Goal: Task Accomplishment & Management: Use online tool/utility

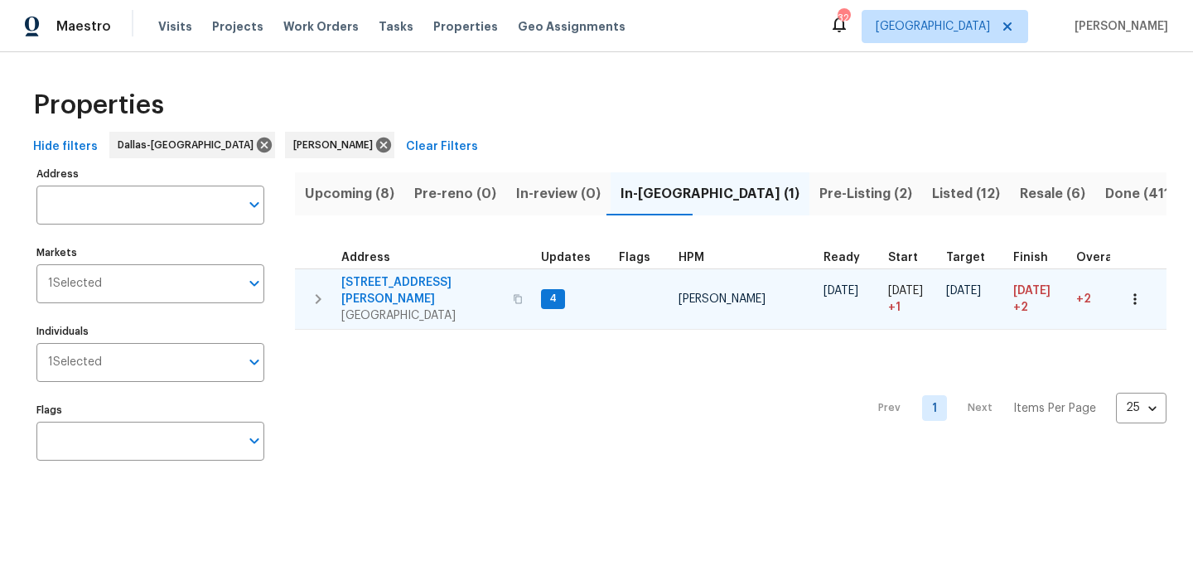
click at [373, 274] on span "[STREET_ADDRESS][PERSON_NAME]" at bounding box center [422, 290] width 162 height 33
click at [1135, 293] on icon "button" at bounding box center [1135, 298] width 2 height 11
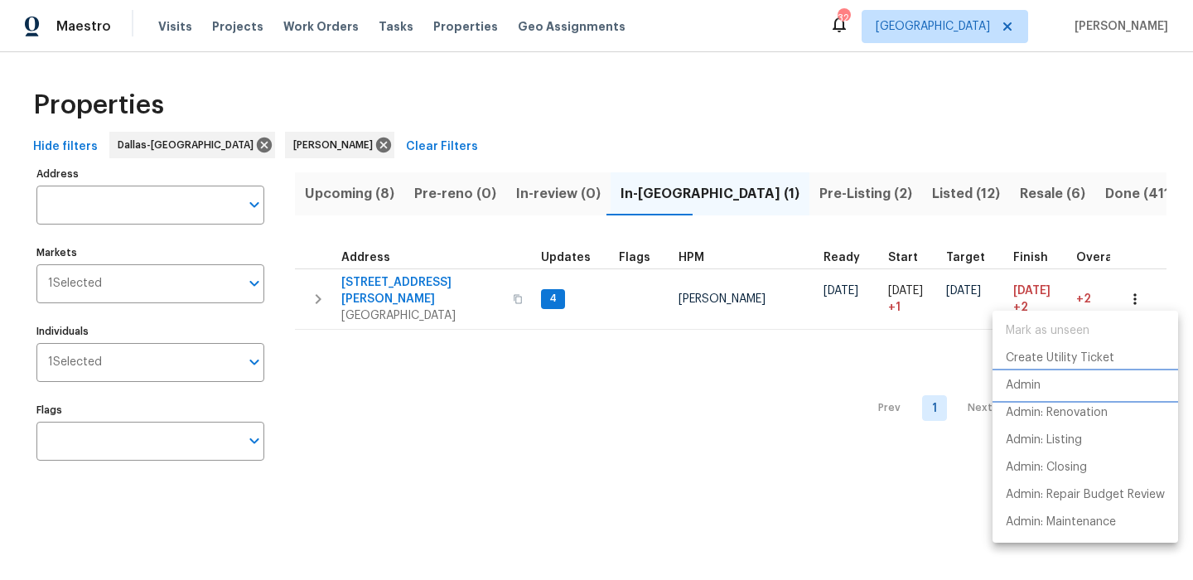
click at [1019, 392] on p "Admin" at bounding box center [1023, 385] width 35 height 17
click at [1038, 387] on p "Admin" at bounding box center [1023, 385] width 35 height 17
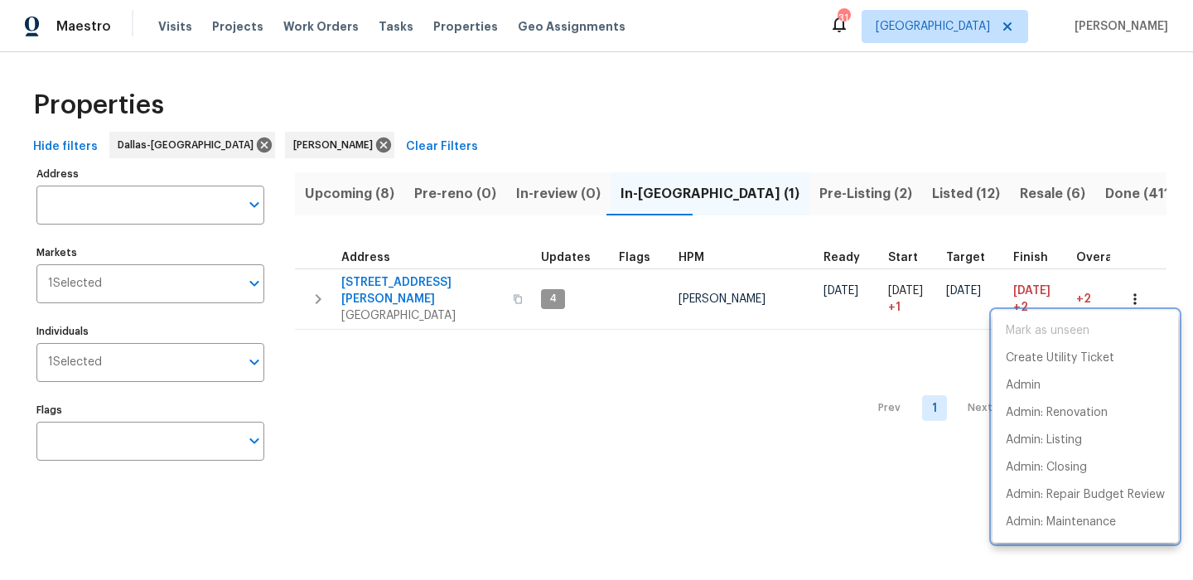
click at [635, 462] on div at bounding box center [596, 290] width 1193 height 580
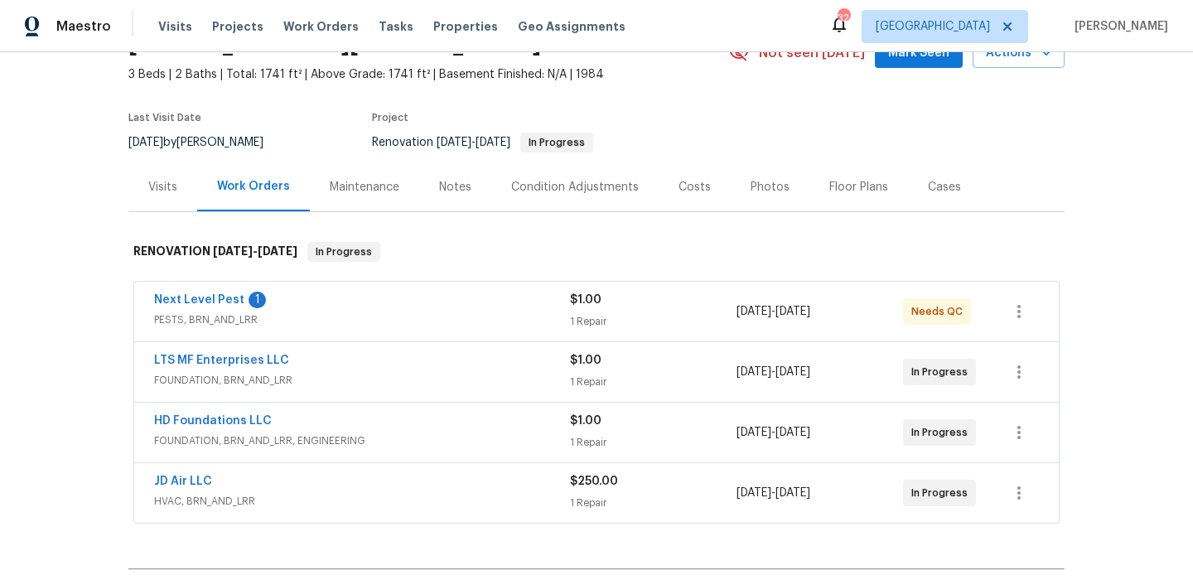
scroll to position [95, 0]
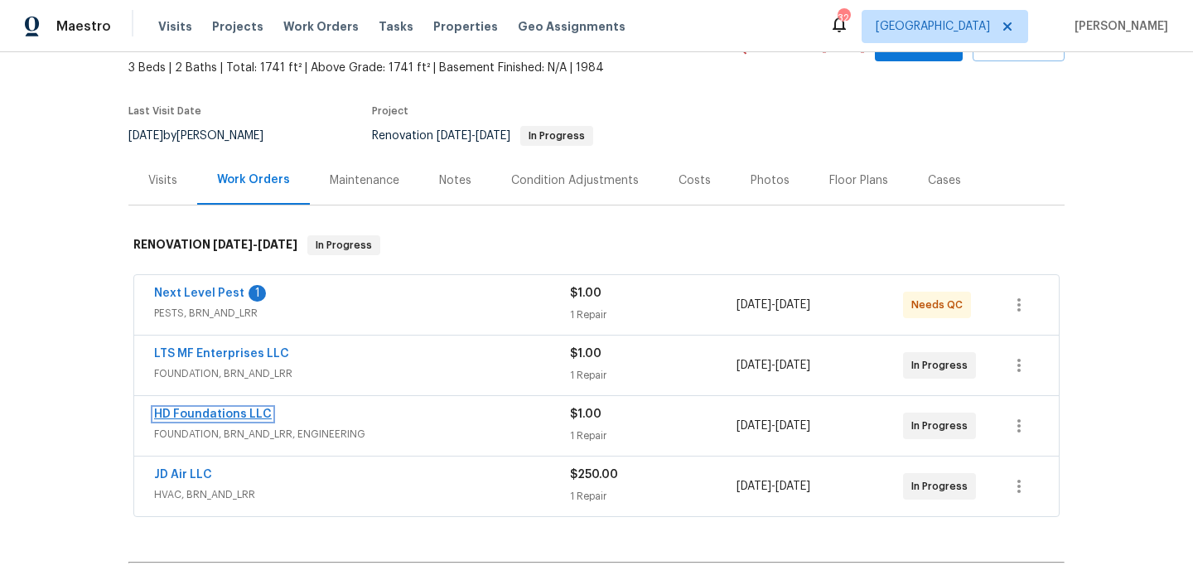
click at [215, 418] on link "HD Foundations LLC" at bounding box center [213, 415] width 118 height 12
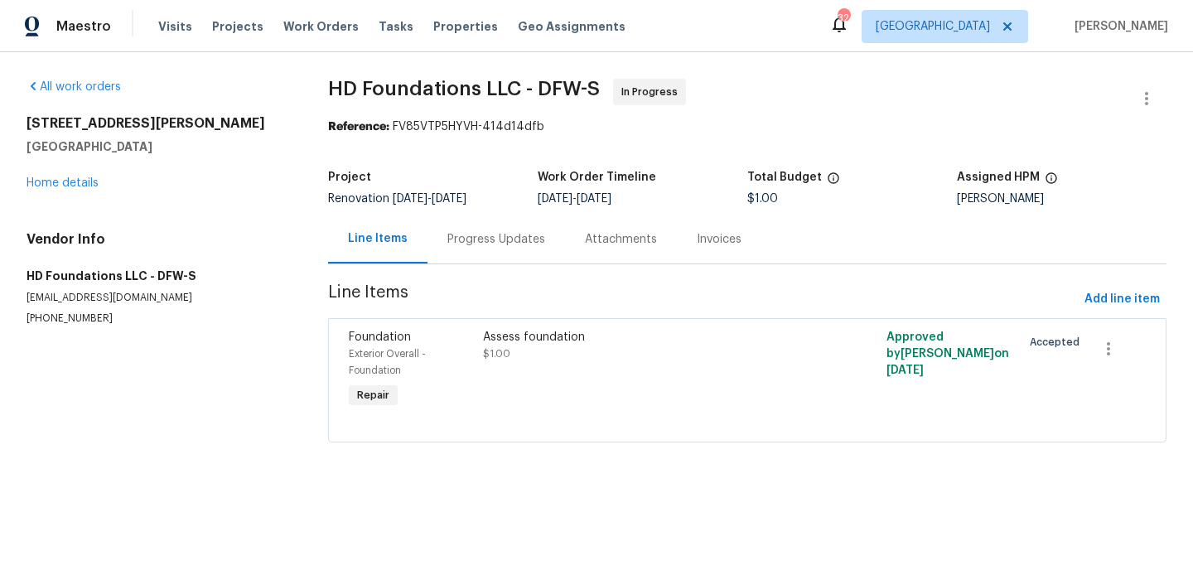
click at [723, 335] on div "Assess foundation" at bounding box center [646, 337] width 327 height 17
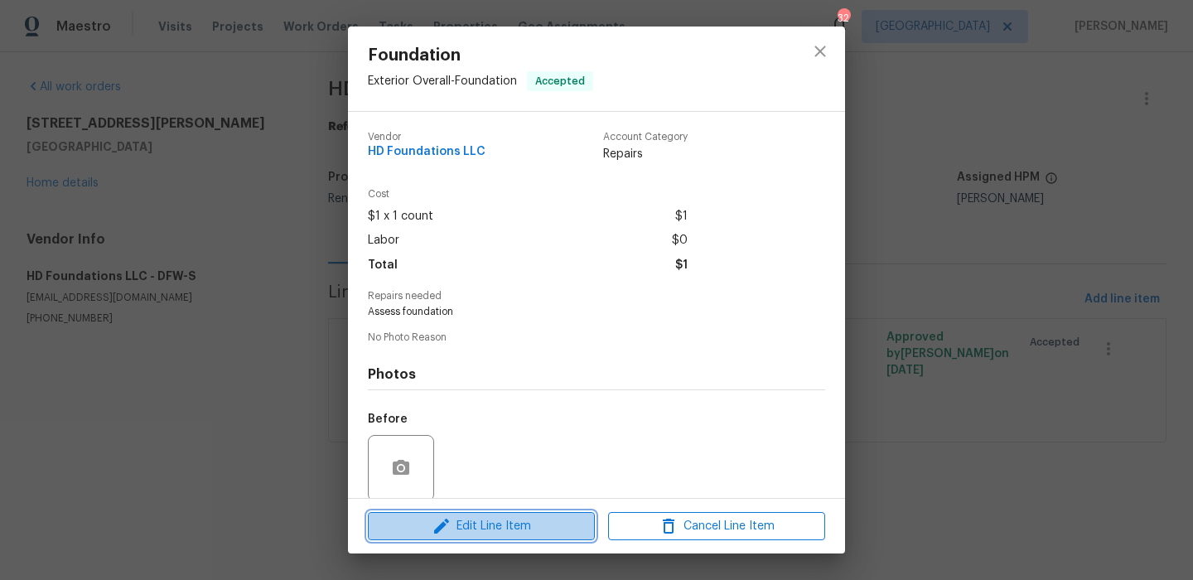
click at [517, 512] on button "Edit Line Item" at bounding box center [481, 526] width 227 height 29
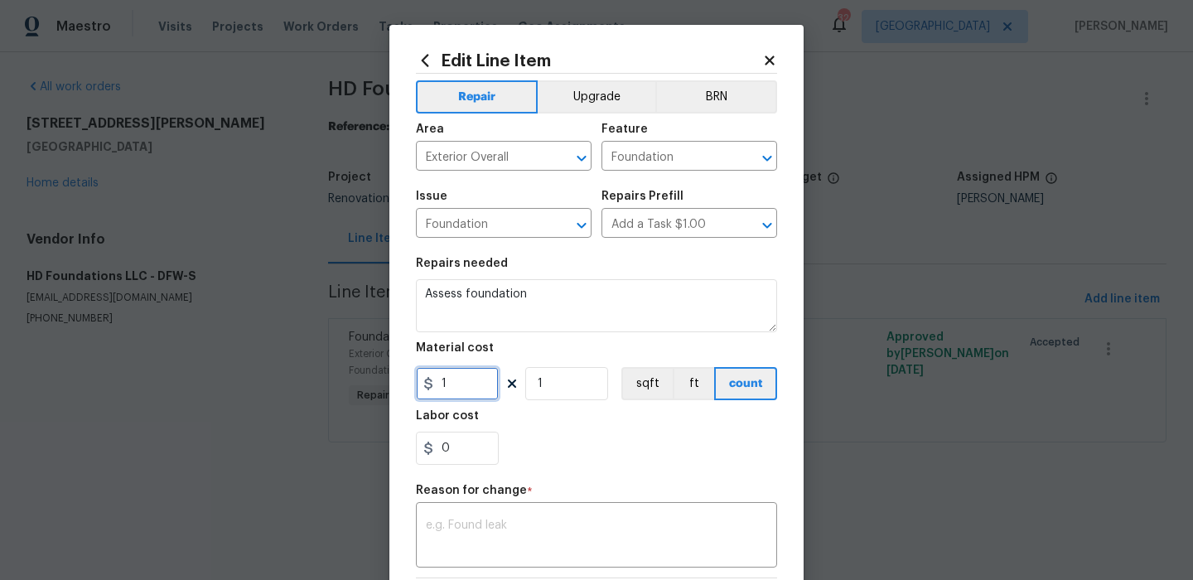
click at [467, 369] on input "1" at bounding box center [457, 383] width 83 height 33
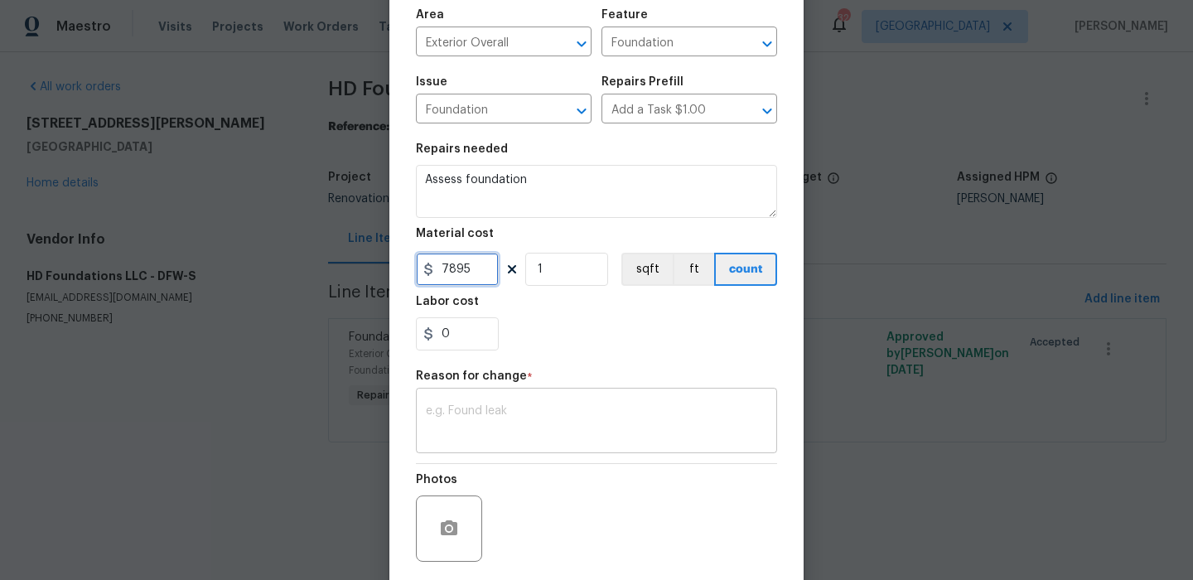
type input "7895"
click at [502, 442] on div "x ​" at bounding box center [596, 422] width 361 height 61
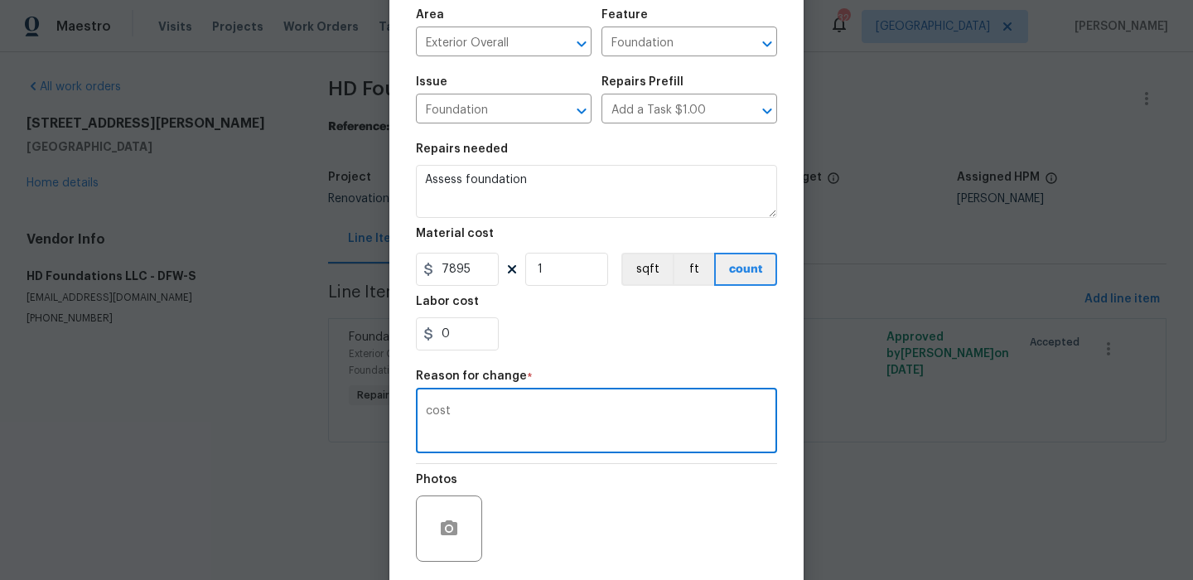
scroll to position [237, 0]
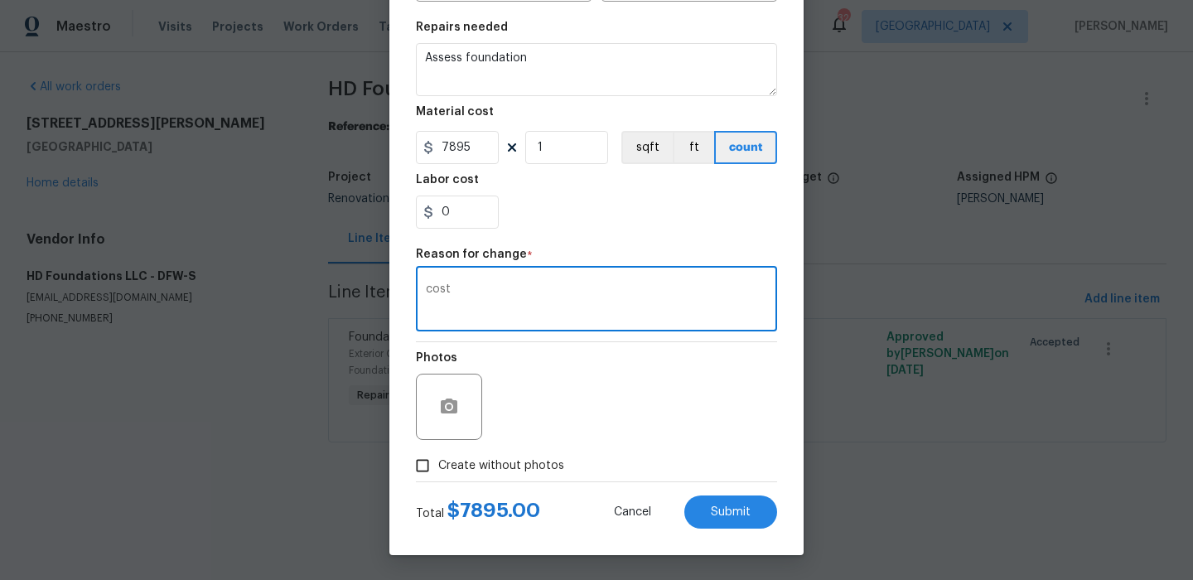
type textarea "cost"
click at [782, 527] on div "Edit Line Item Repair Upgrade BRN Area Exterior Overall ​ Feature Foundation ​ …" at bounding box center [597, 172] width 414 height 767
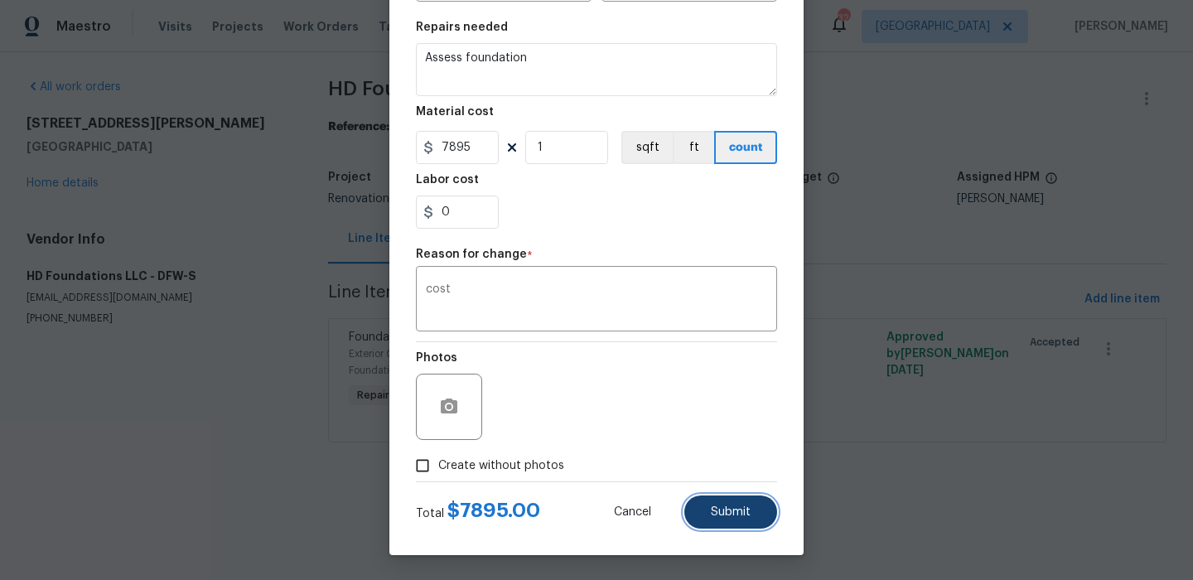
click at [718, 501] on button "Submit" at bounding box center [731, 512] width 93 height 33
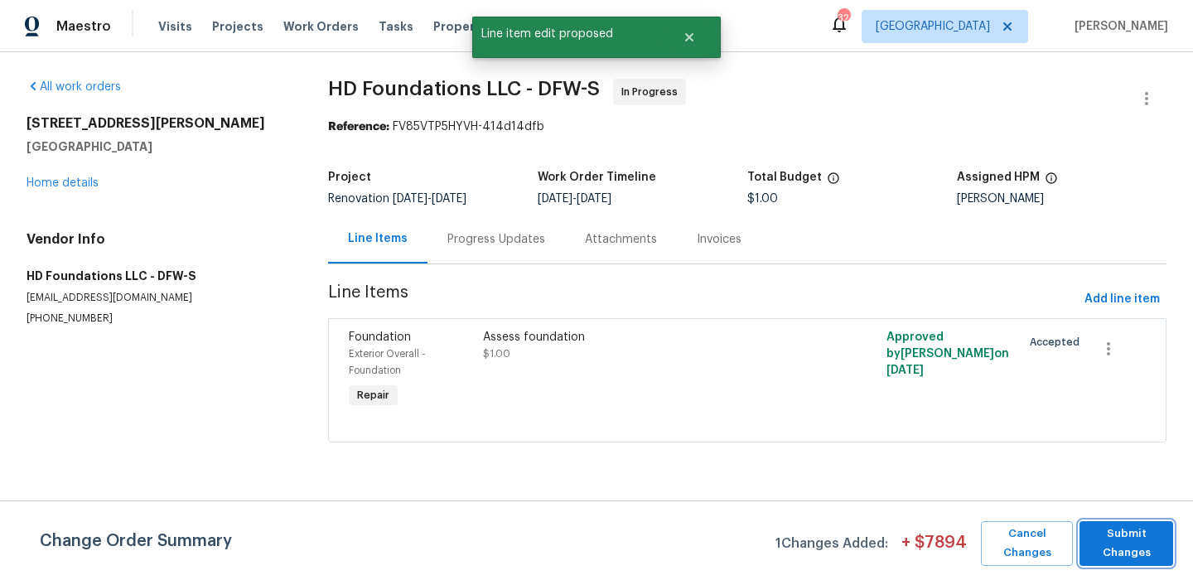
scroll to position [0, 0]
click at [1154, 551] on span "Submit Changes" at bounding box center [1126, 544] width 77 height 38
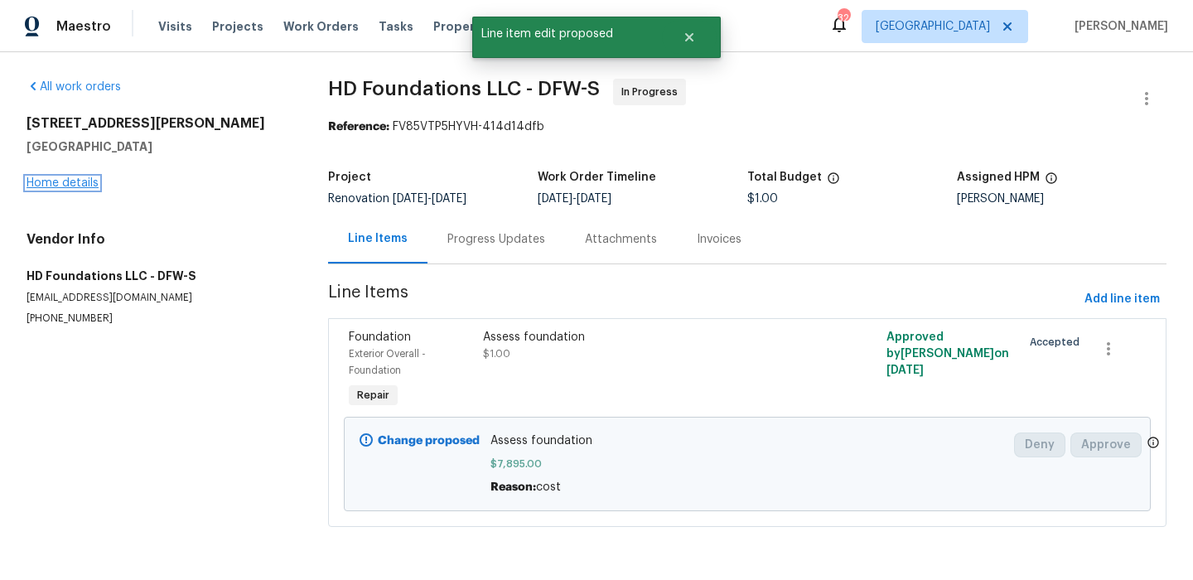
click at [45, 186] on link "Home details" at bounding box center [63, 183] width 72 height 12
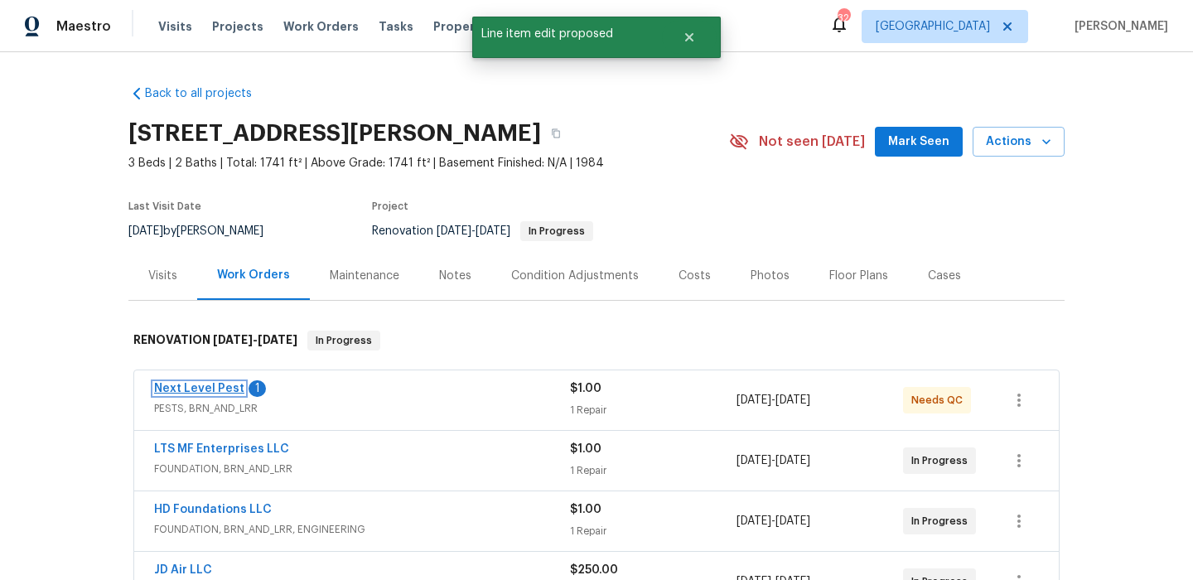
click at [228, 390] on link "Next Level Pest" at bounding box center [199, 389] width 90 height 12
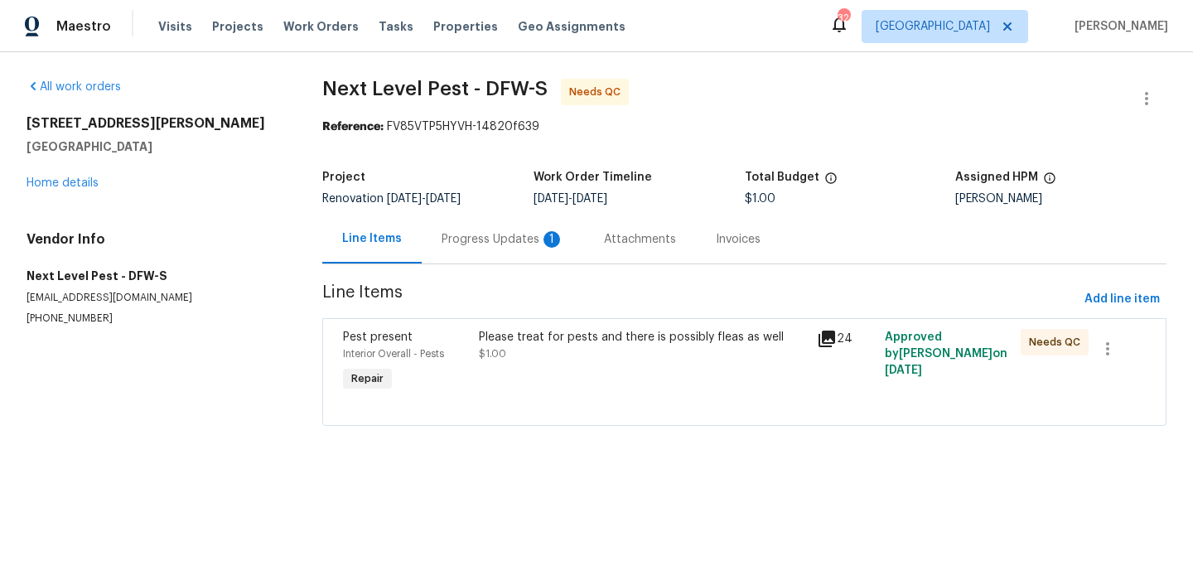
click at [494, 238] on div "Progress Updates 1" at bounding box center [503, 239] width 123 height 17
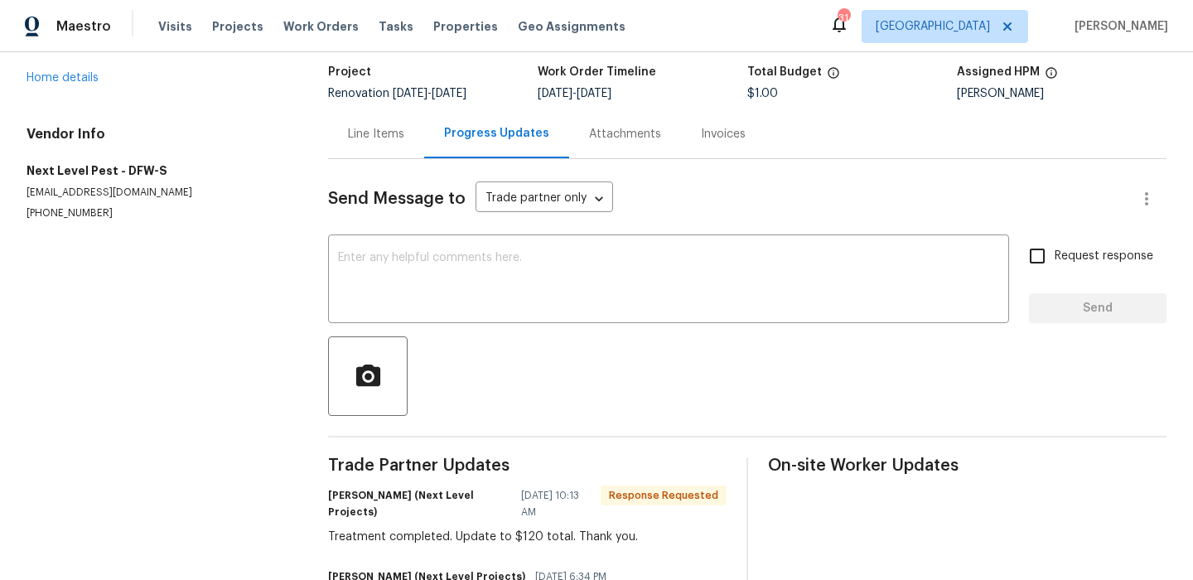
scroll to position [56, 0]
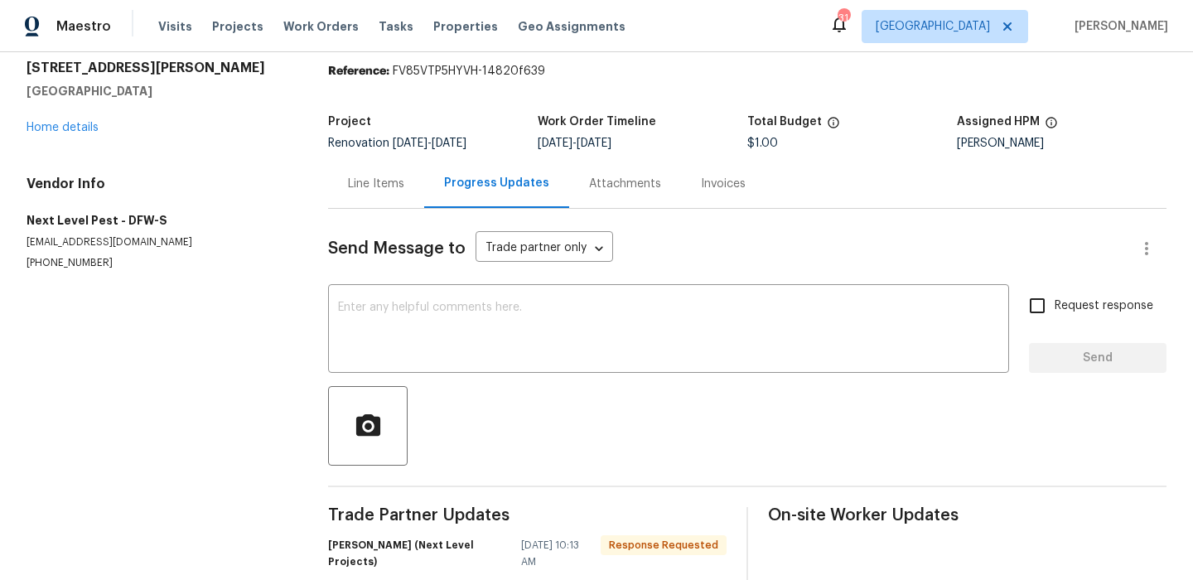
click at [373, 182] on div "Line Items" at bounding box center [376, 184] width 56 height 17
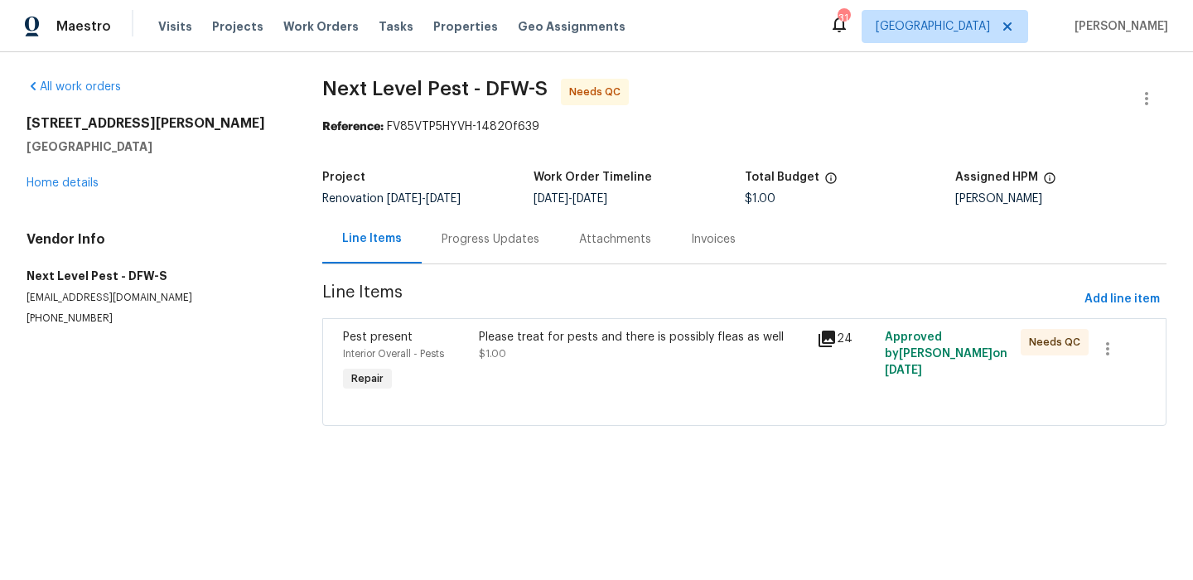
click at [521, 374] on div "Please treat for pests and there is possibly fleas as well $1.00" at bounding box center [643, 362] width 339 height 76
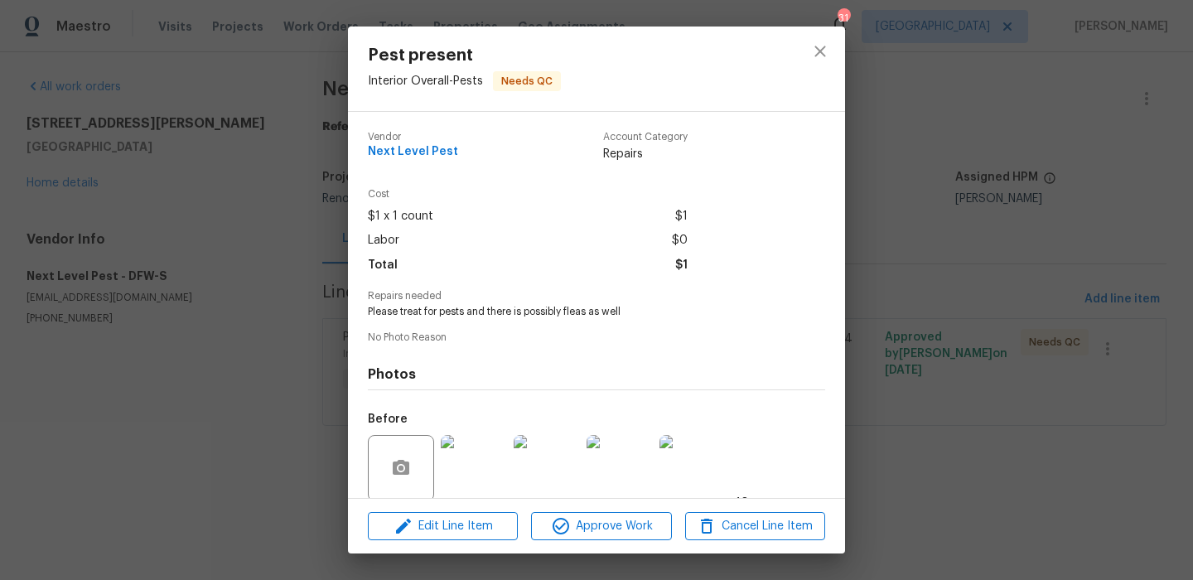
scroll to position [127, 0]
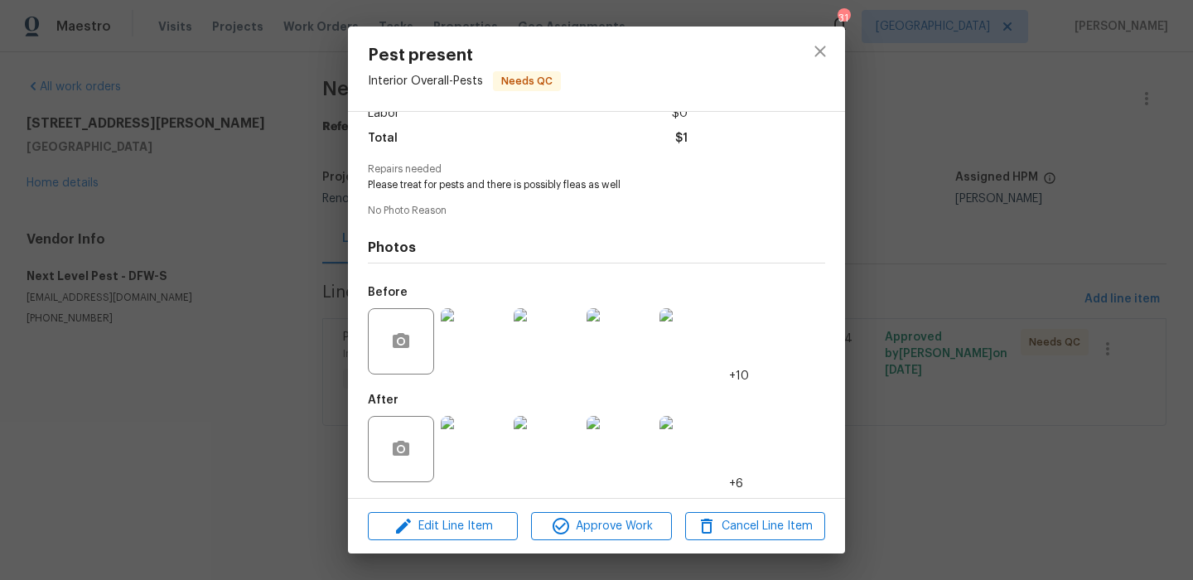
click at [467, 438] on img at bounding box center [474, 449] width 66 height 66
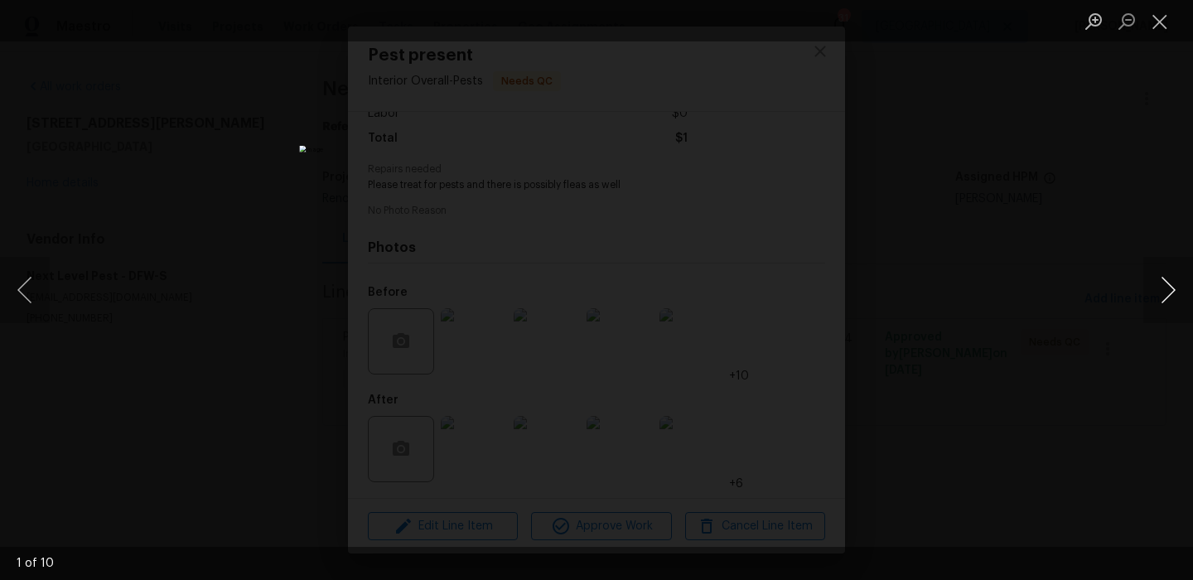
click at [1164, 297] on button "Next image" at bounding box center [1169, 290] width 50 height 66
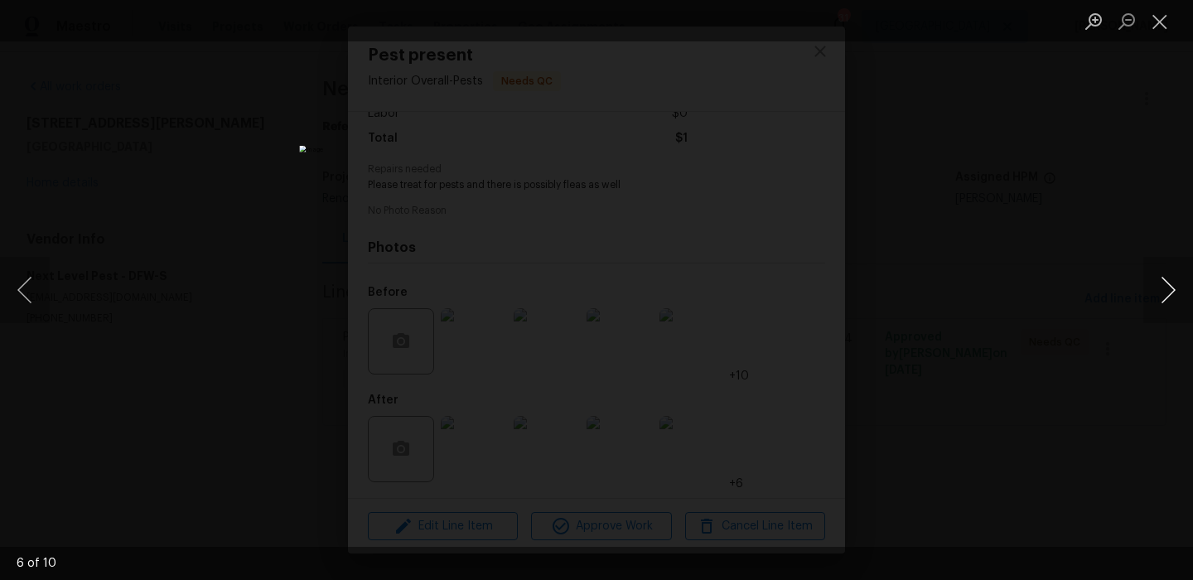
click at [1164, 297] on button "Next image" at bounding box center [1169, 290] width 50 height 66
click at [1153, 31] on button "Close lightbox" at bounding box center [1160, 21] width 33 height 29
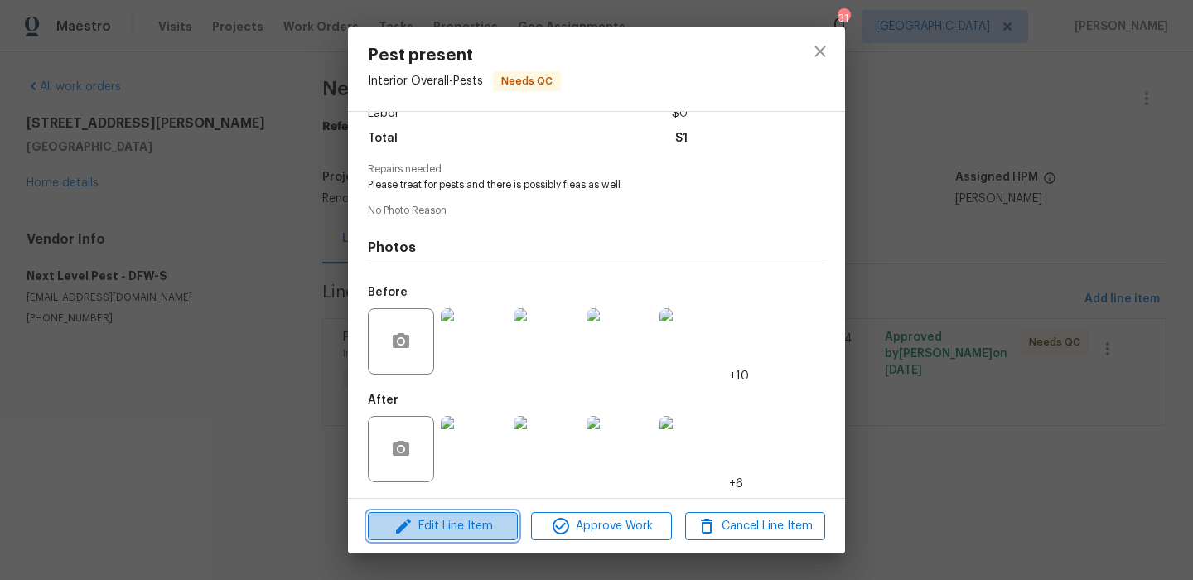
click at [465, 514] on button "Edit Line Item" at bounding box center [443, 526] width 150 height 29
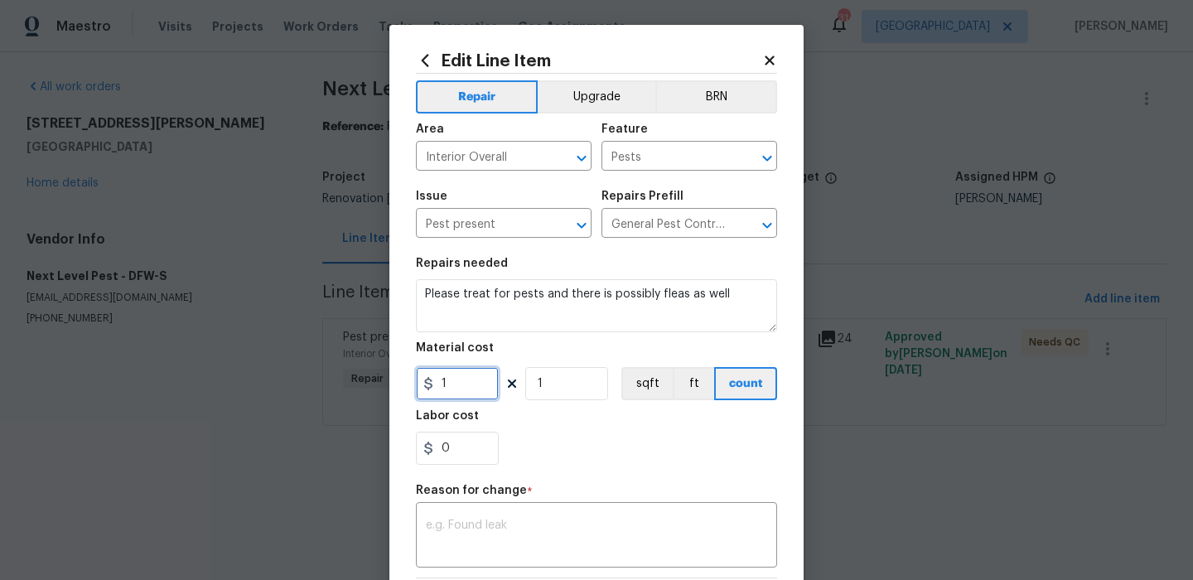
click at [478, 392] on input "1" at bounding box center [457, 383] width 83 height 33
type input "120"
click at [528, 520] on div "x ​" at bounding box center [596, 536] width 361 height 61
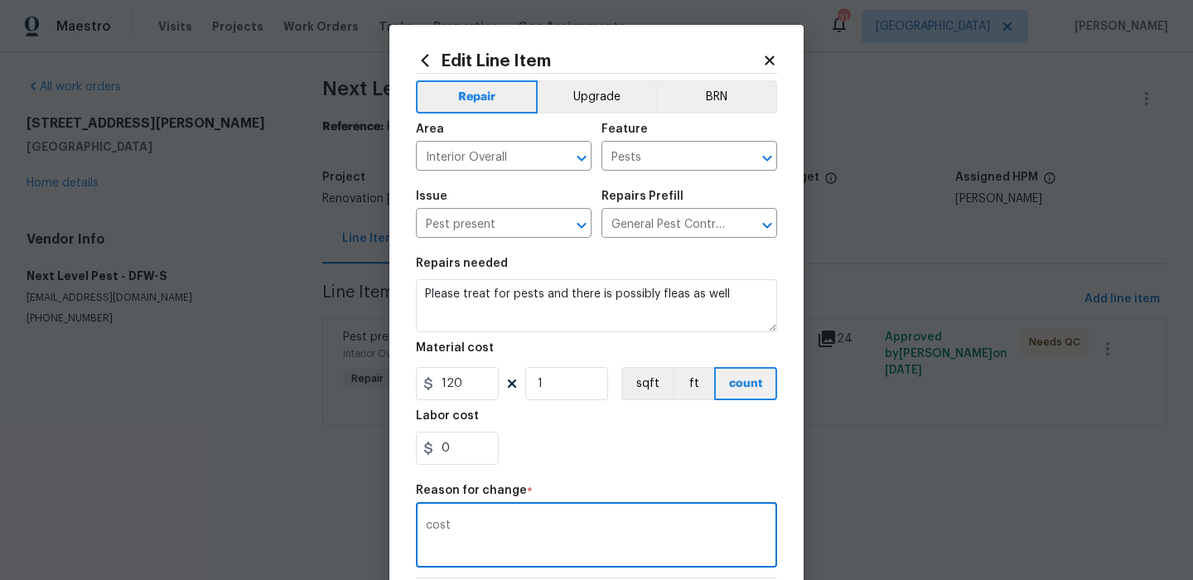
scroll to position [254, 0]
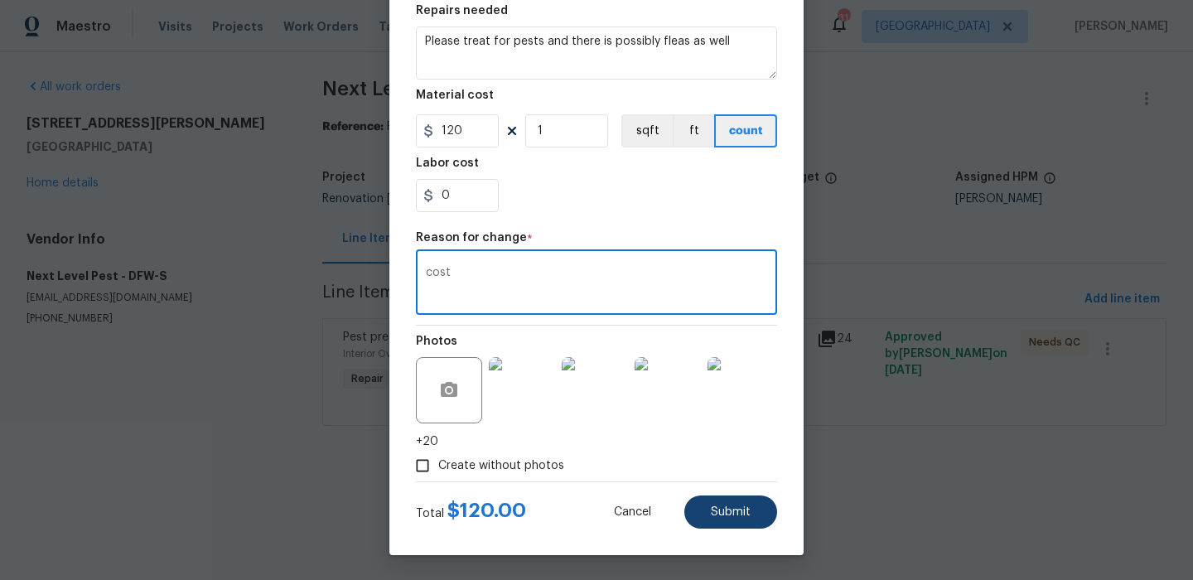
type textarea "cost"
click at [732, 507] on span "Submit" at bounding box center [731, 512] width 40 height 12
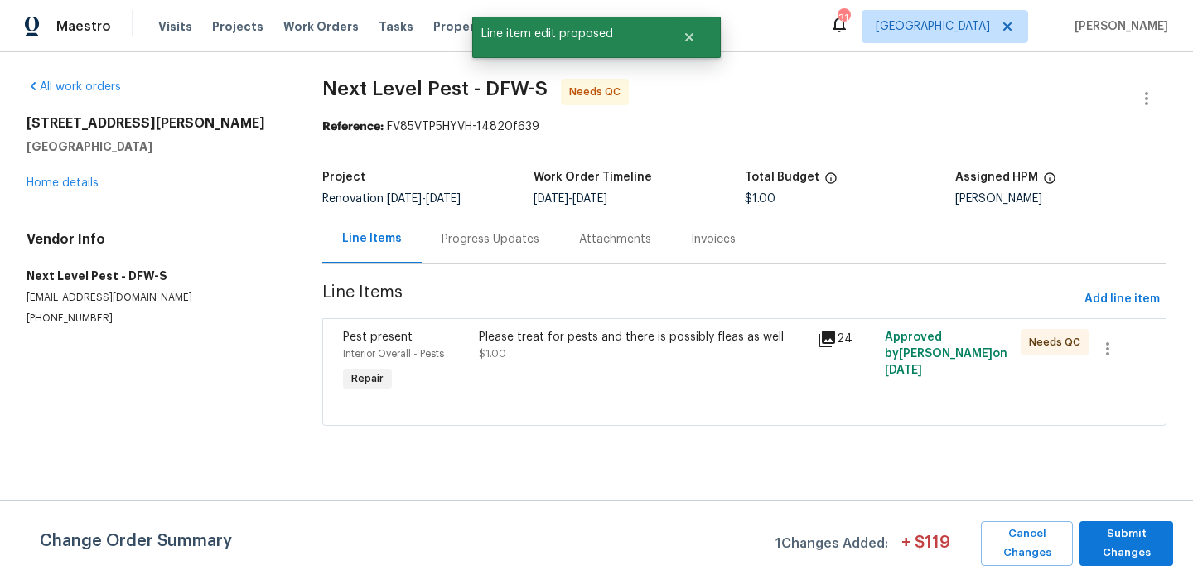
scroll to position [0, 0]
click at [1152, 535] on span "Submit Changes" at bounding box center [1126, 544] width 77 height 38
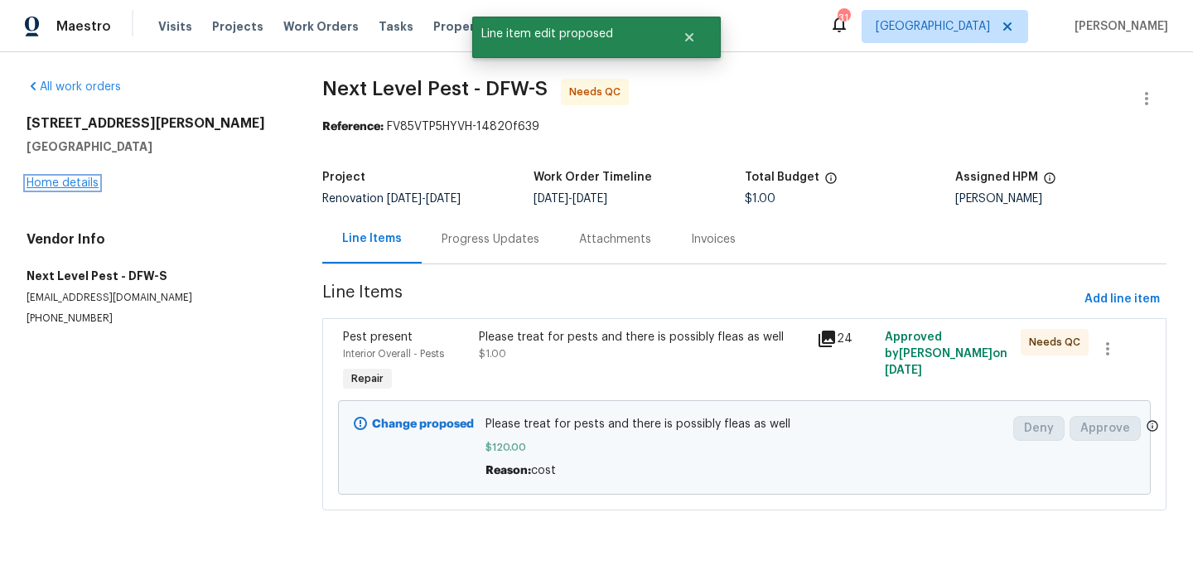
click at [57, 180] on link "Home details" at bounding box center [63, 183] width 72 height 12
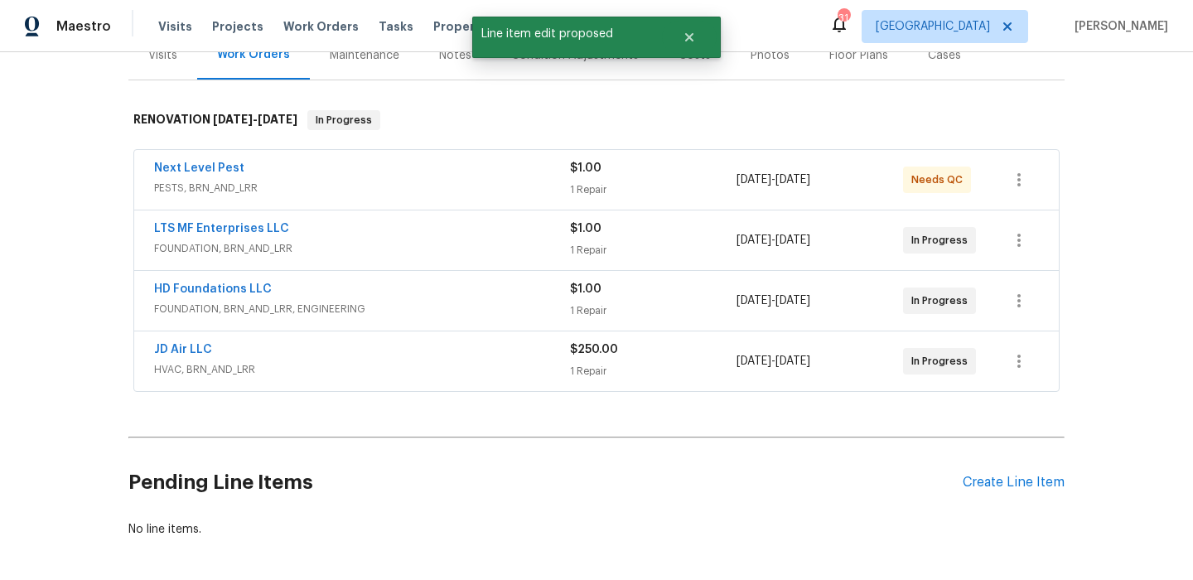
scroll to position [226, 0]
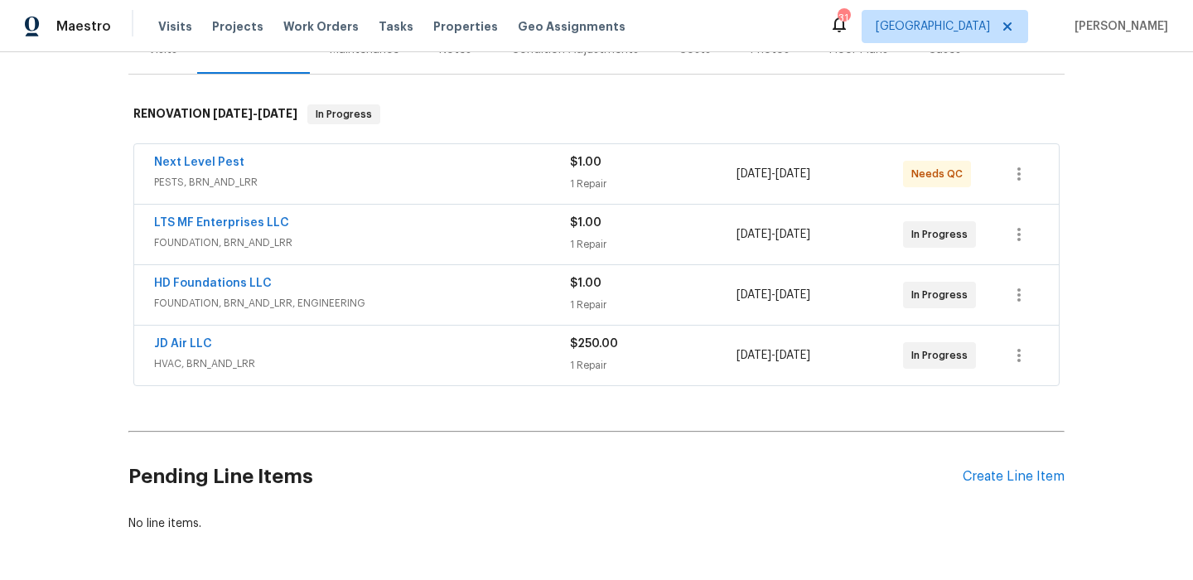
click at [283, 228] on div "LTS MF Enterprises LLC" at bounding box center [362, 225] width 416 height 20
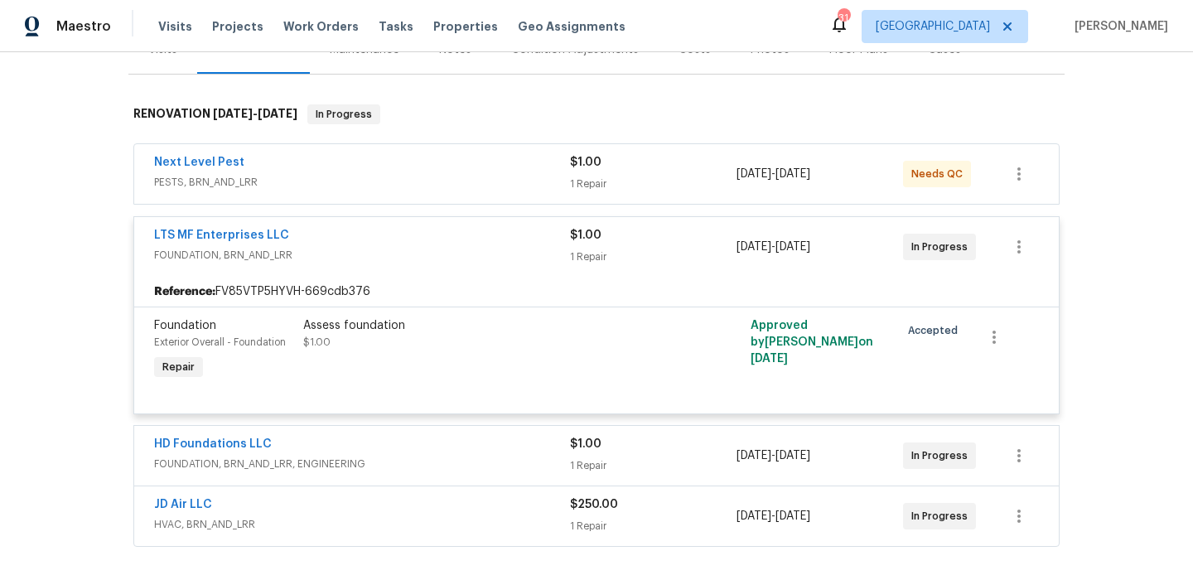
click at [374, 364] on div "Assess foundation $1.00" at bounding box center [484, 350] width 373 height 76
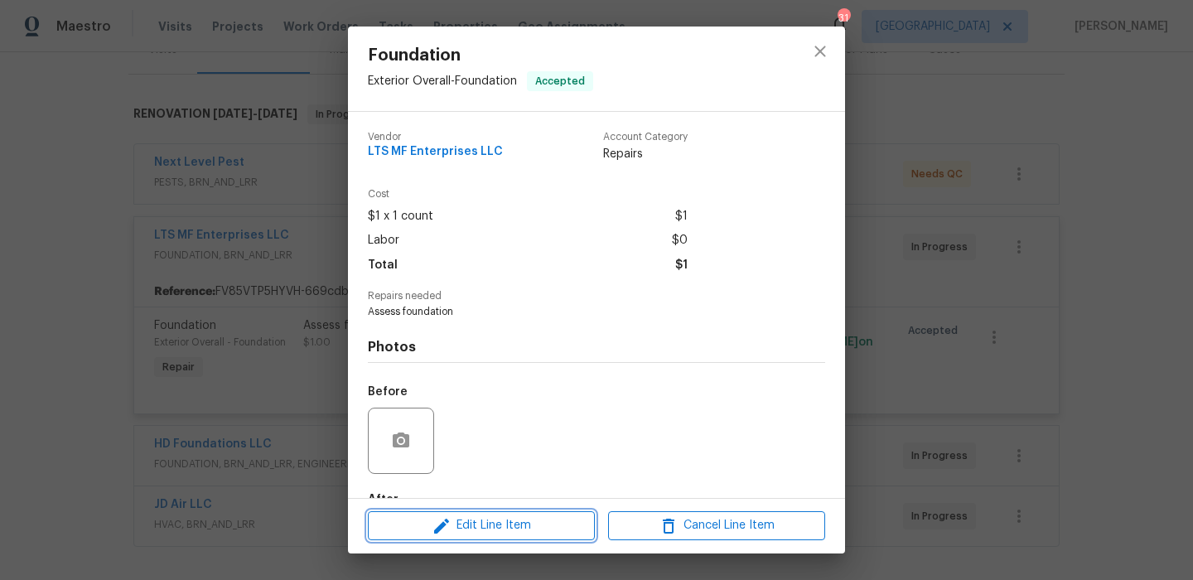
click at [408, 520] on span "Edit Line Item" at bounding box center [481, 526] width 217 height 21
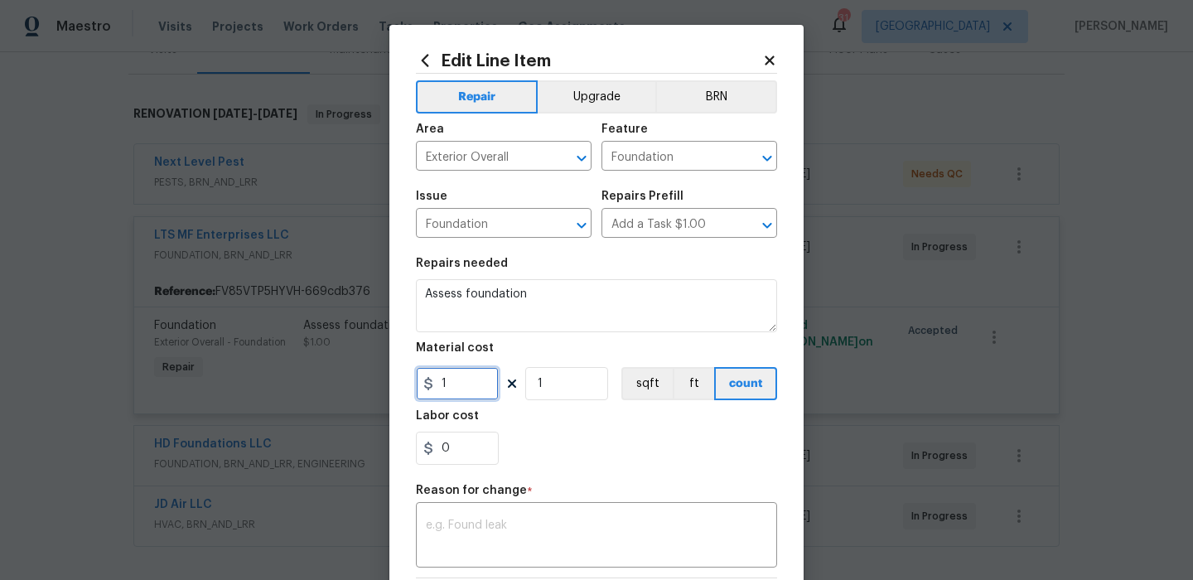
click at [455, 380] on input "1" at bounding box center [457, 383] width 83 height 33
type input "450"
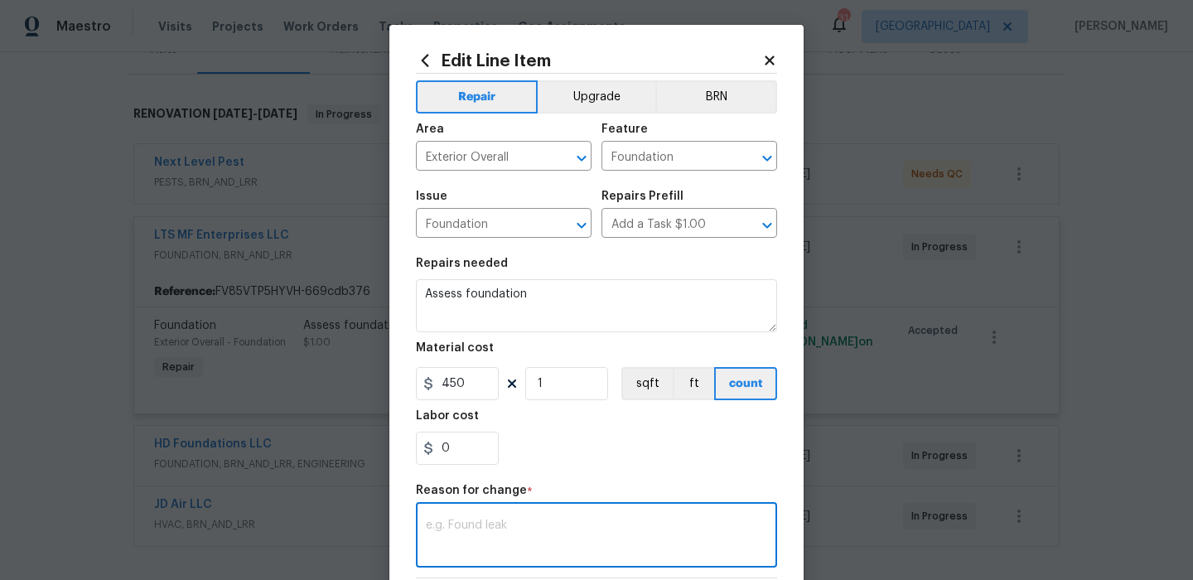
click at [491, 524] on textarea at bounding box center [596, 537] width 341 height 35
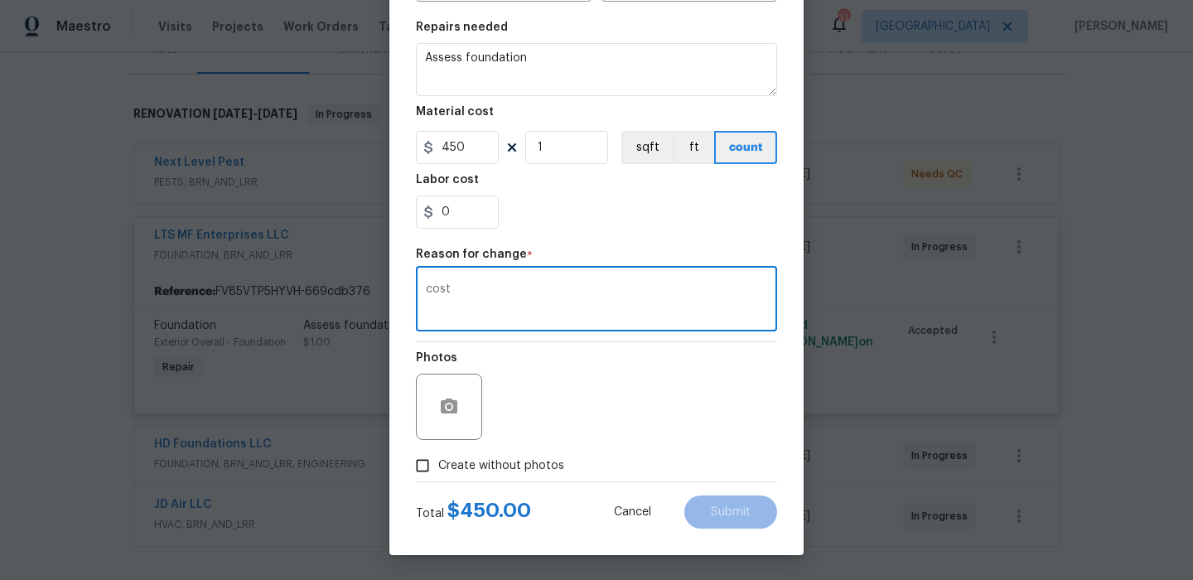
type textarea "cost"
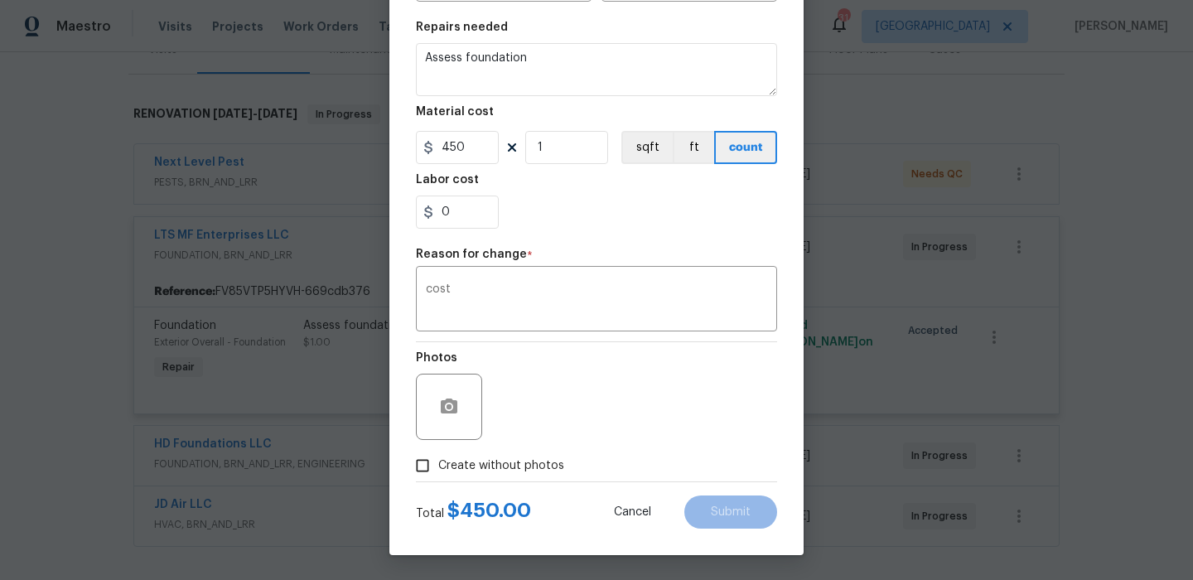
click at [508, 470] on span "Create without photos" at bounding box center [501, 465] width 126 height 17
click at [438, 470] on input "Create without photos" at bounding box center [422, 465] width 31 height 31
checkbox input "true"
click at [620, 409] on textarea at bounding box center [637, 407] width 282 height 66
click at [773, 505] on button "Submit" at bounding box center [731, 512] width 93 height 33
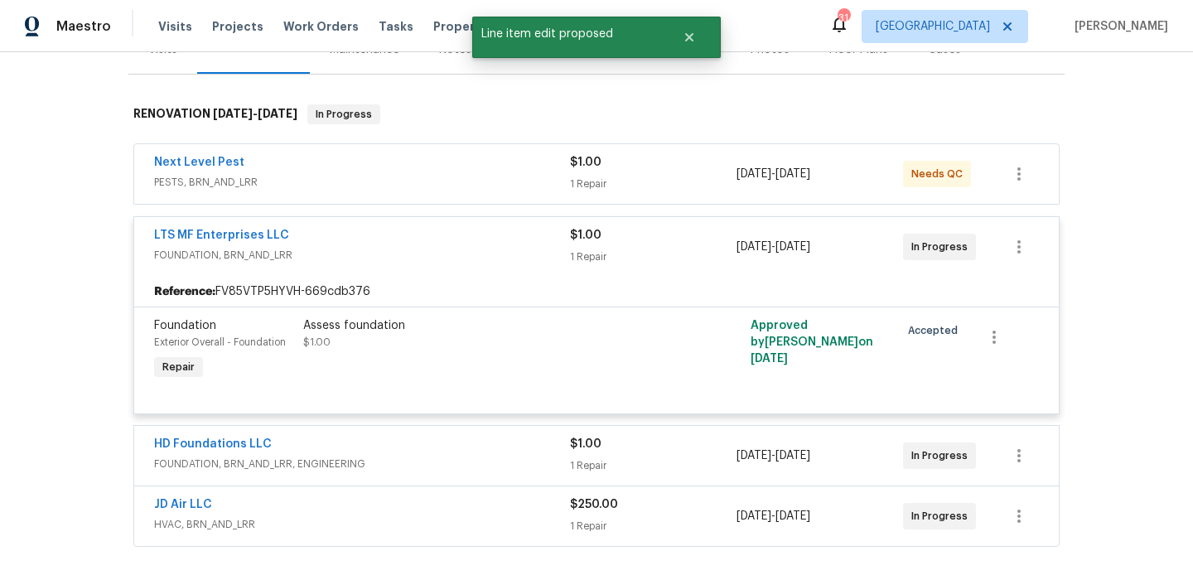
scroll to position [0, 0]
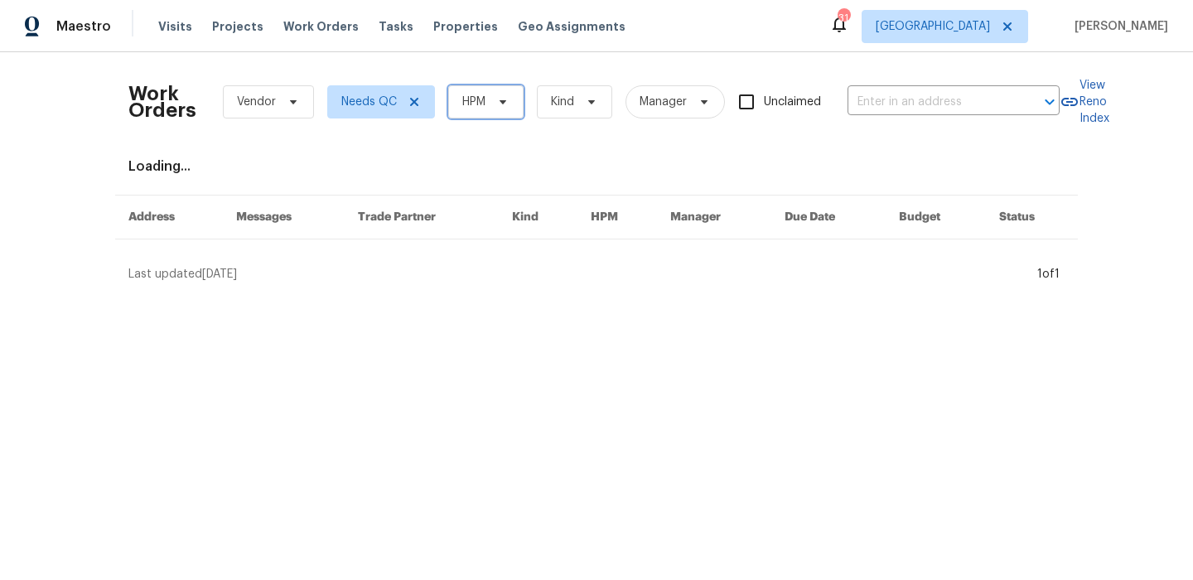
click at [502, 110] on span "HPM" at bounding box center [485, 101] width 75 height 33
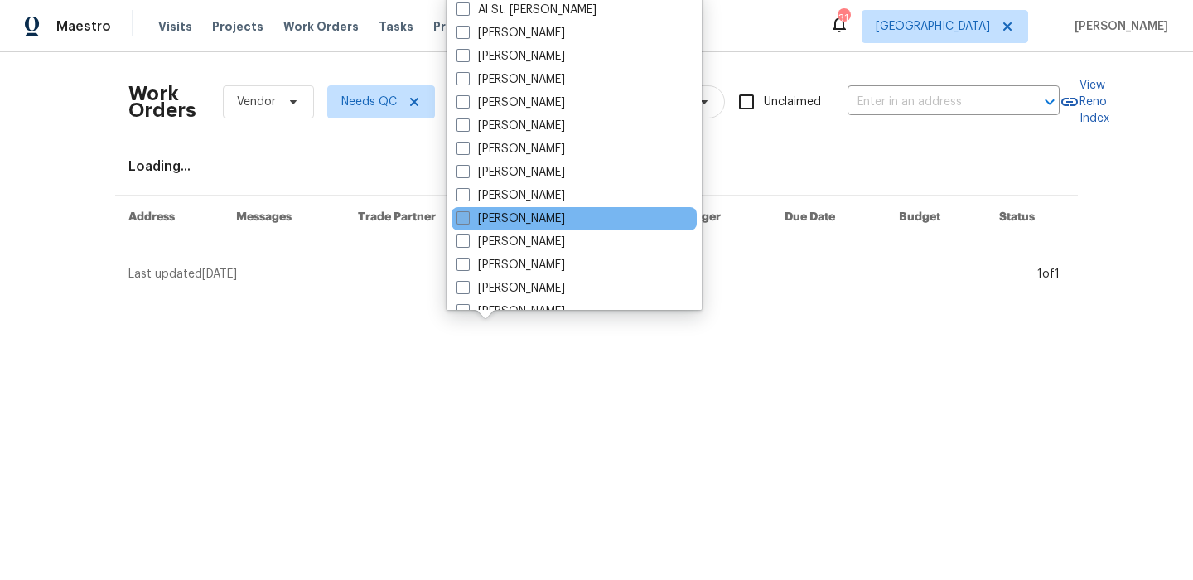
scroll to position [117, 0]
click at [561, 228] on div "Elton Stafford" at bounding box center [574, 217] width 245 height 23
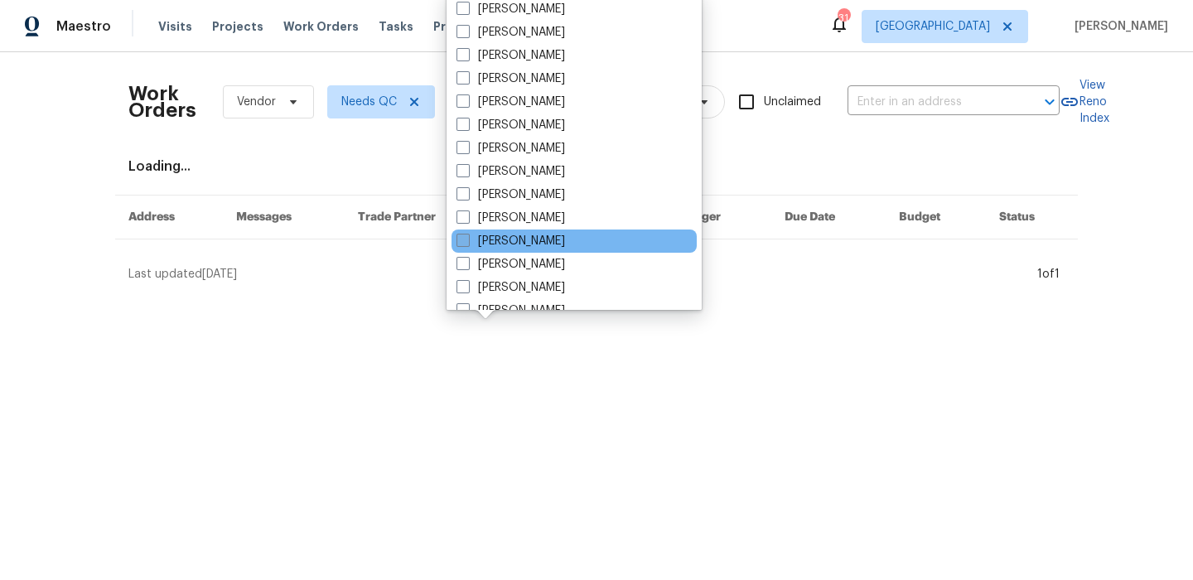
click at [561, 243] on label "[PERSON_NAME]" at bounding box center [511, 241] width 109 height 17
click at [467, 243] on input "[PERSON_NAME]" at bounding box center [462, 238] width 11 height 11
checkbox input "true"
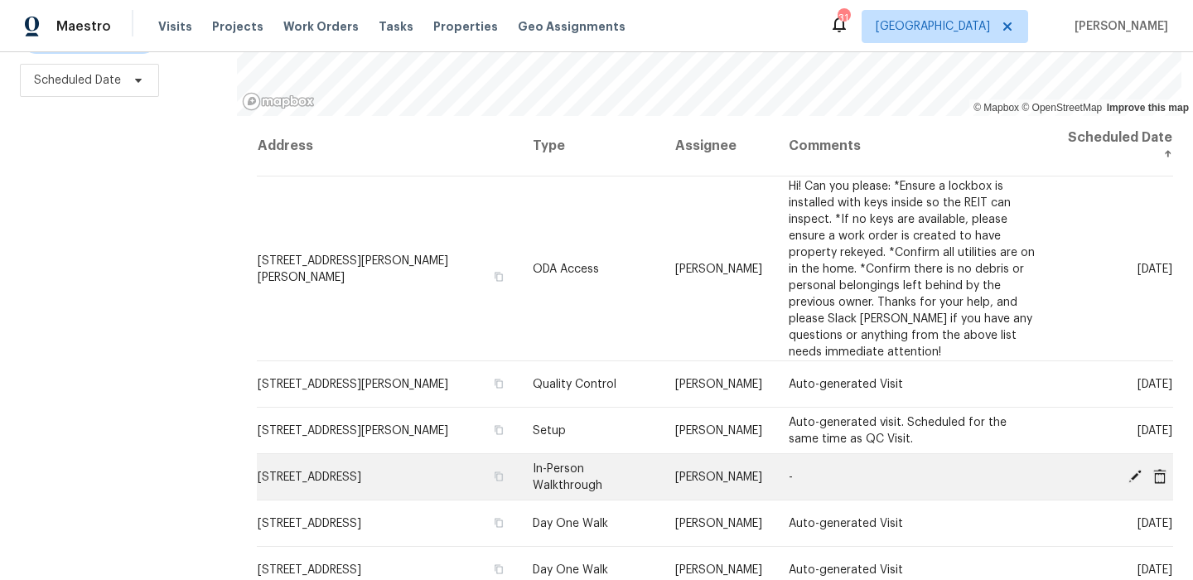
scroll to position [86, 0]
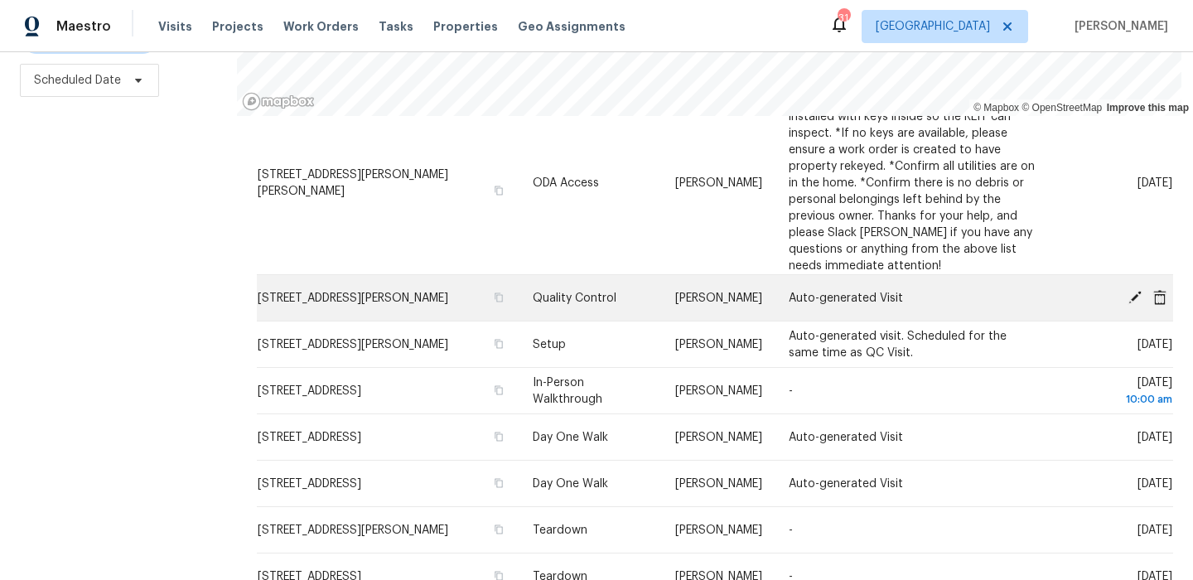
click at [1136, 297] on icon at bounding box center [1135, 296] width 13 height 13
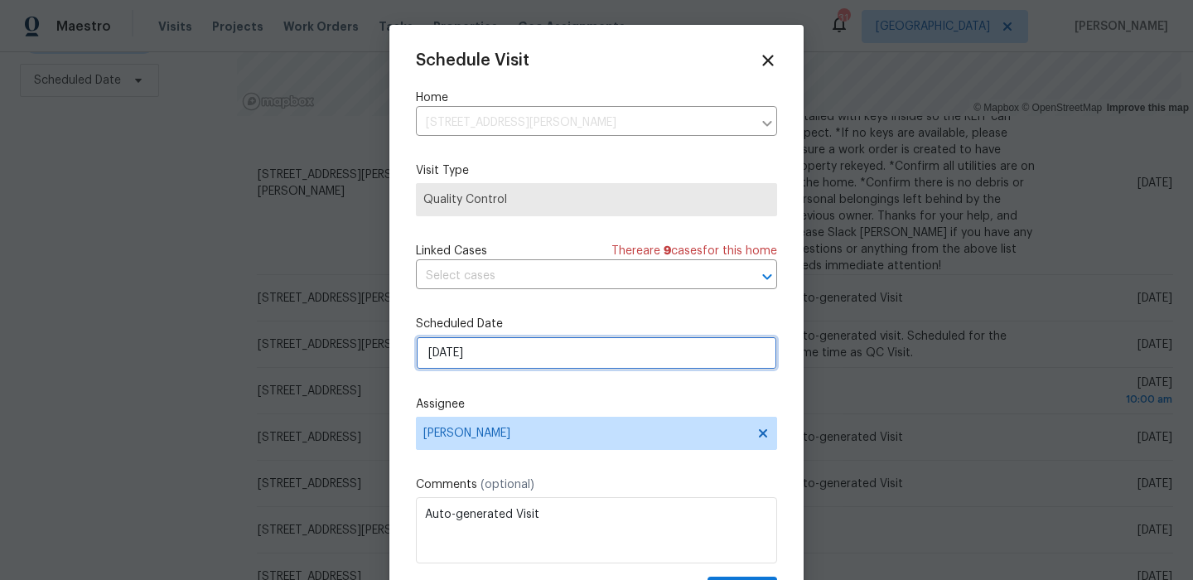
click at [517, 369] on input "[DATE]" at bounding box center [596, 352] width 361 height 33
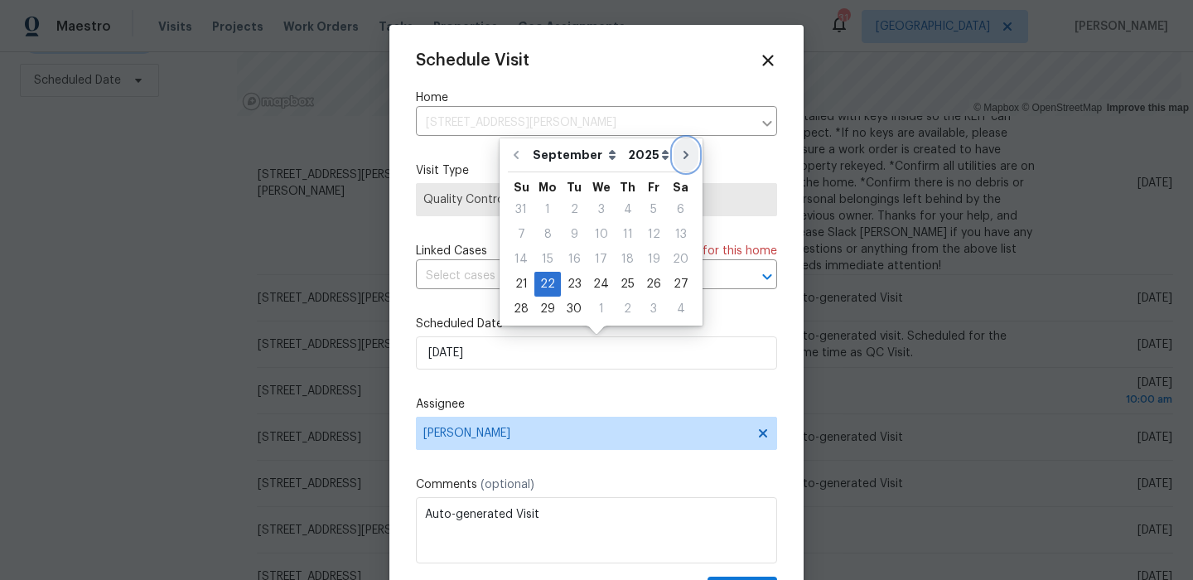
click at [680, 152] on icon "Go to next month" at bounding box center [686, 154] width 13 height 13
type input "[DATE]"
select select "9"
click at [646, 227] on div "10" at bounding box center [654, 234] width 27 height 23
type input "[DATE]"
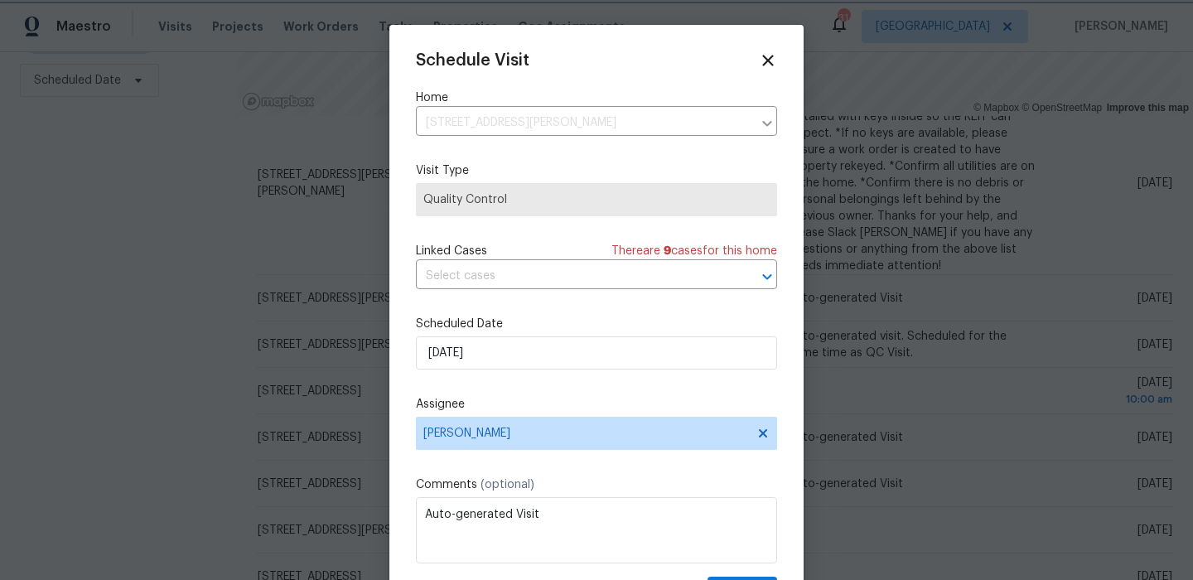
scroll to position [30, 0]
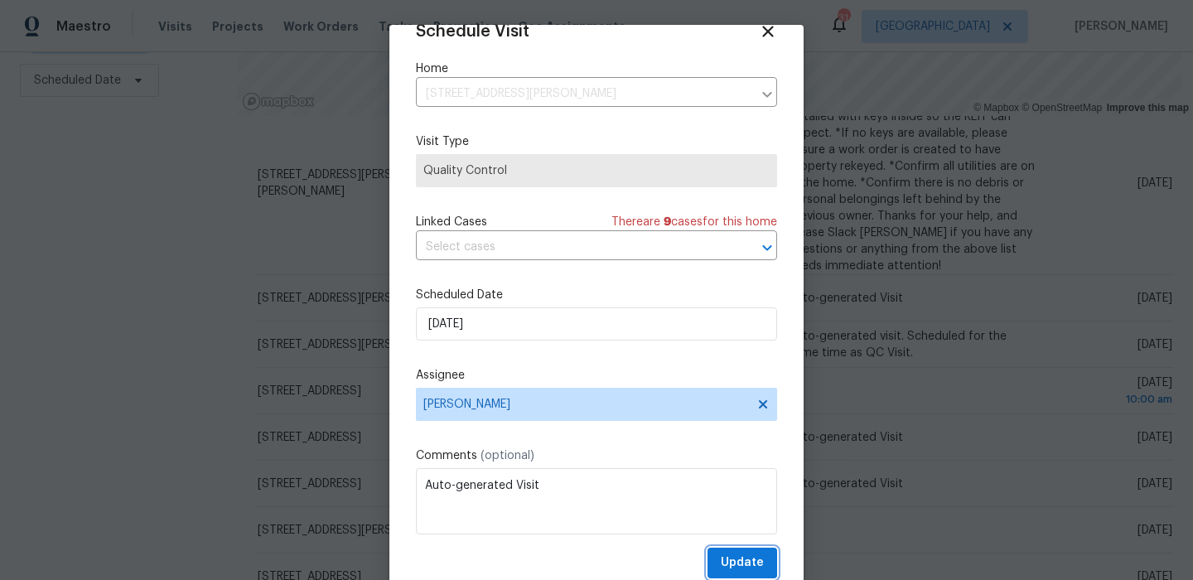
click at [735, 561] on span "Update" at bounding box center [742, 563] width 43 height 21
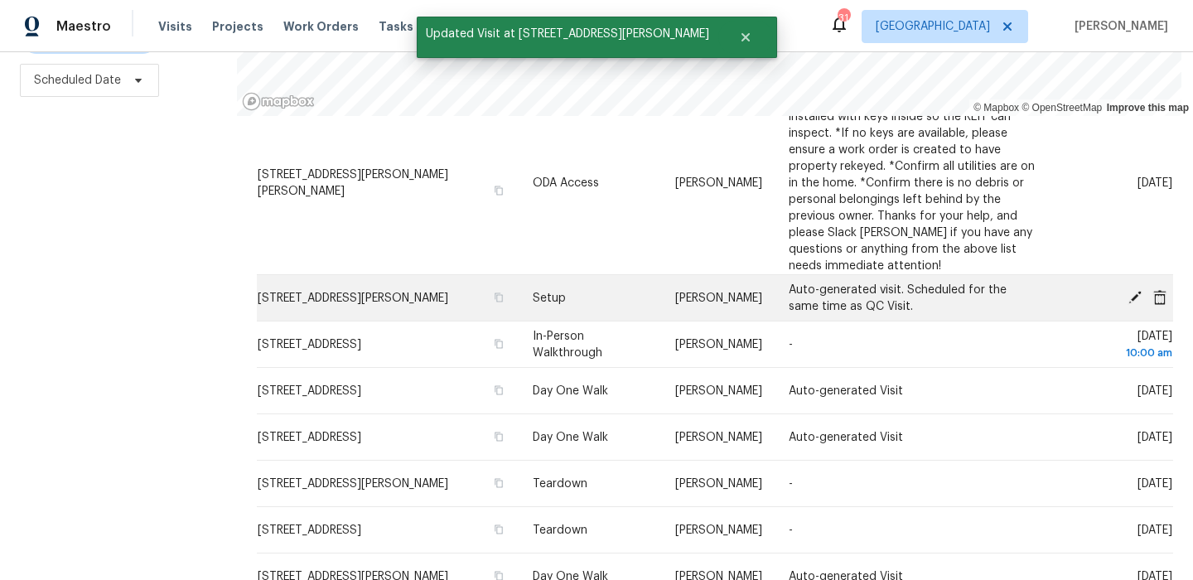
click at [1135, 293] on icon at bounding box center [1135, 296] width 15 height 15
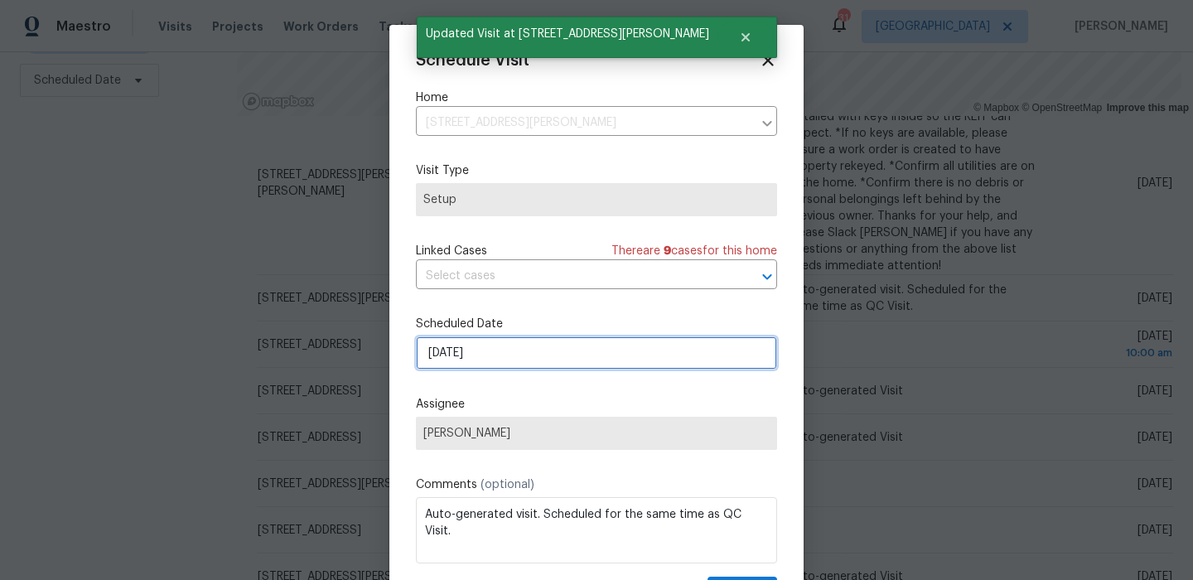
click at [515, 364] on input "[DATE]" at bounding box center [596, 352] width 361 height 33
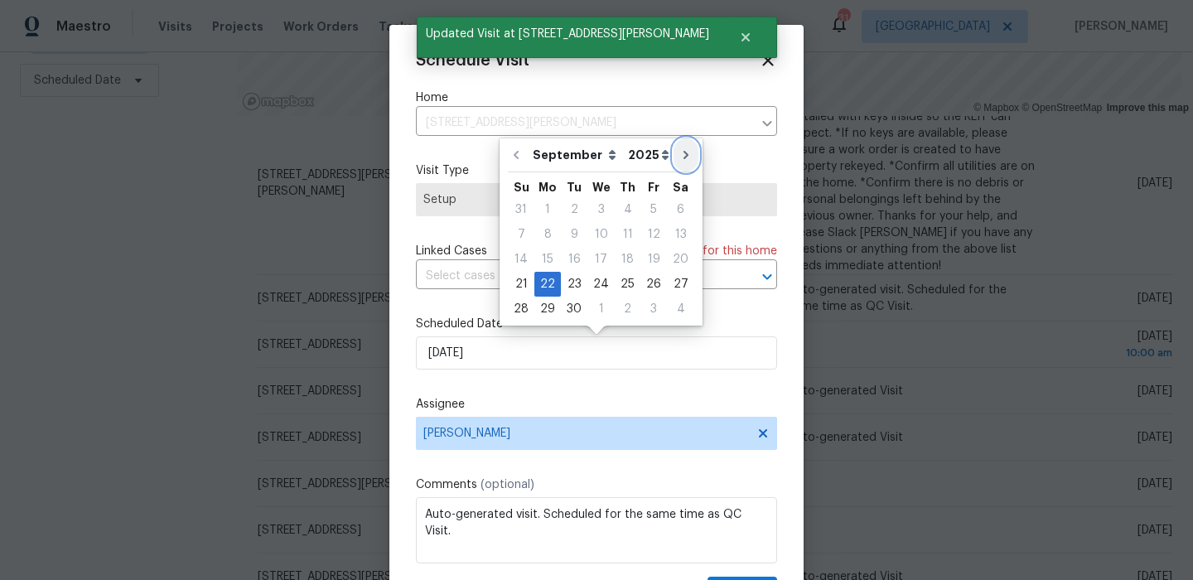
click at [674, 161] on button "Go to next month" at bounding box center [686, 154] width 25 height 33
type input "[DATE]"
select select "9"
click at [652, 228] on div "10" at bounding box center [654, 234] width 27 height 23
type input "[DATE]"
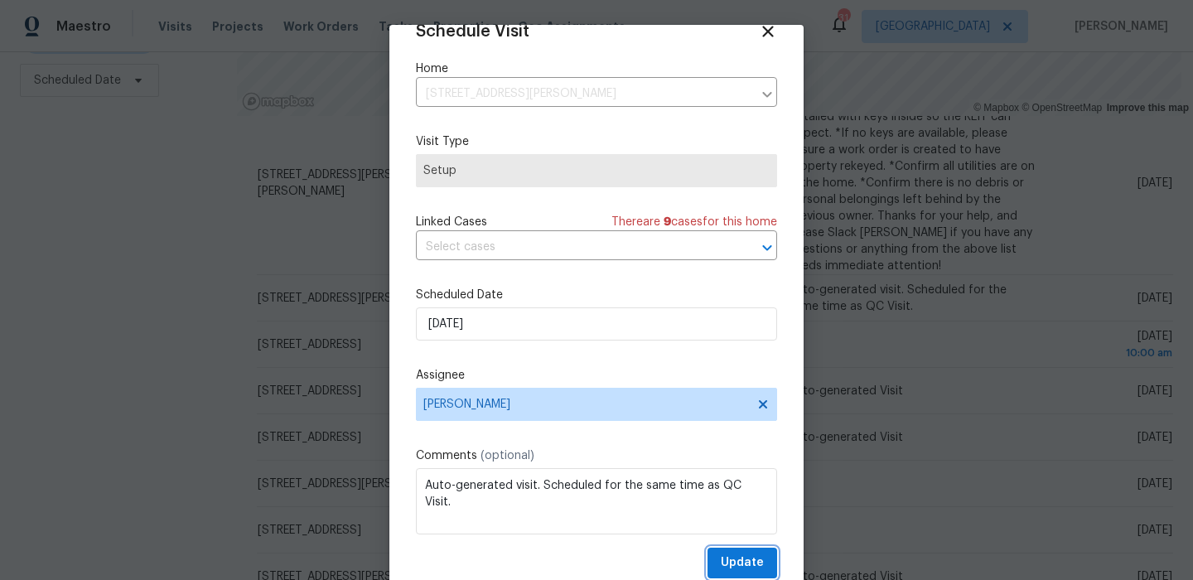
click at [738, 552] on button "Update" at bounding box center [743, 563] width 70 height 31
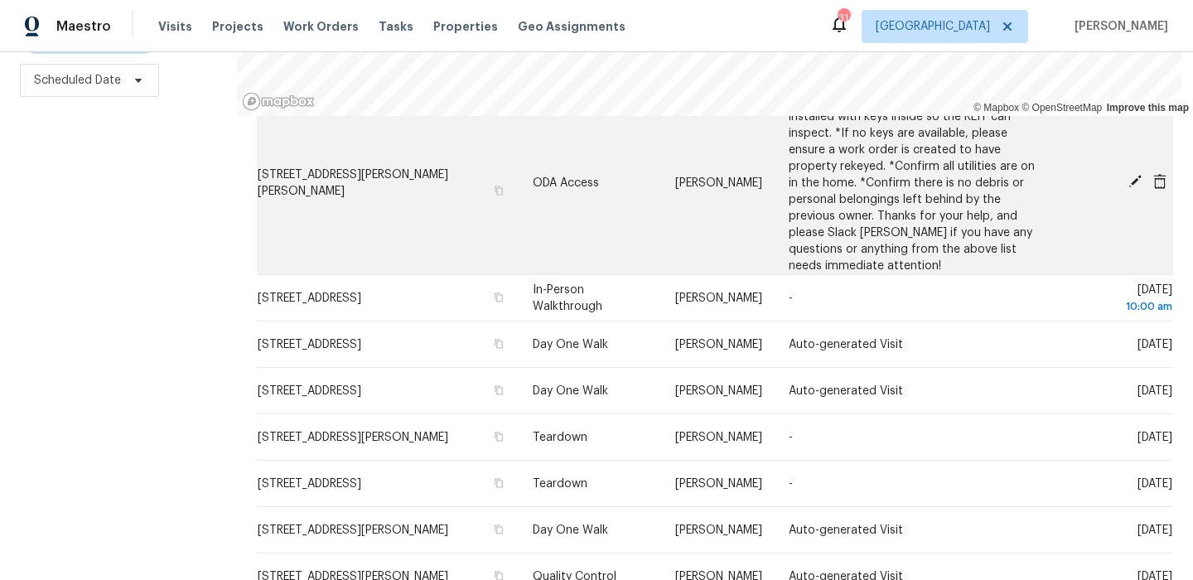
scroll to position [0, 0]
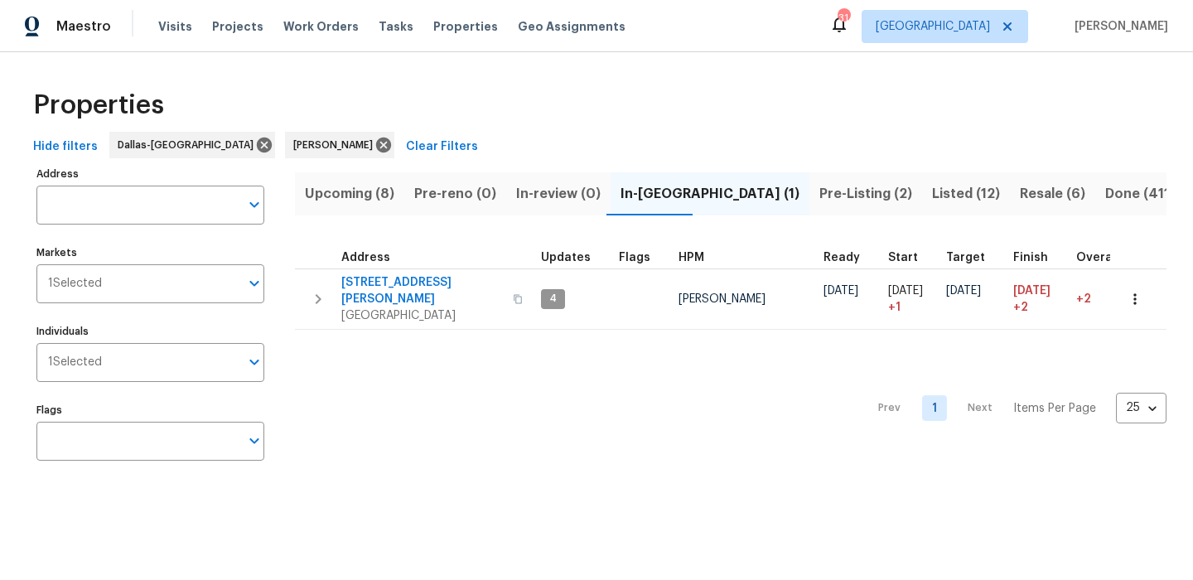
click at [820, 195] on span "Pre-Listing (2)" at bounding box center [866, 193] width 93 height 23
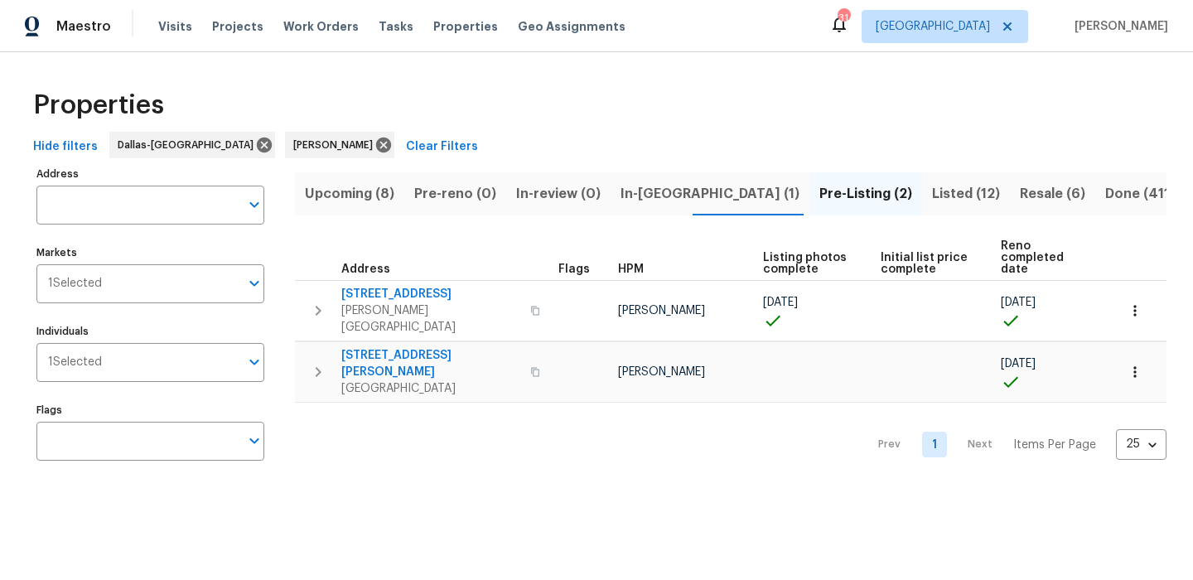
click at [932, 198] on span "Listed (12)" at bounding box center [966, 193] width 68 height 23
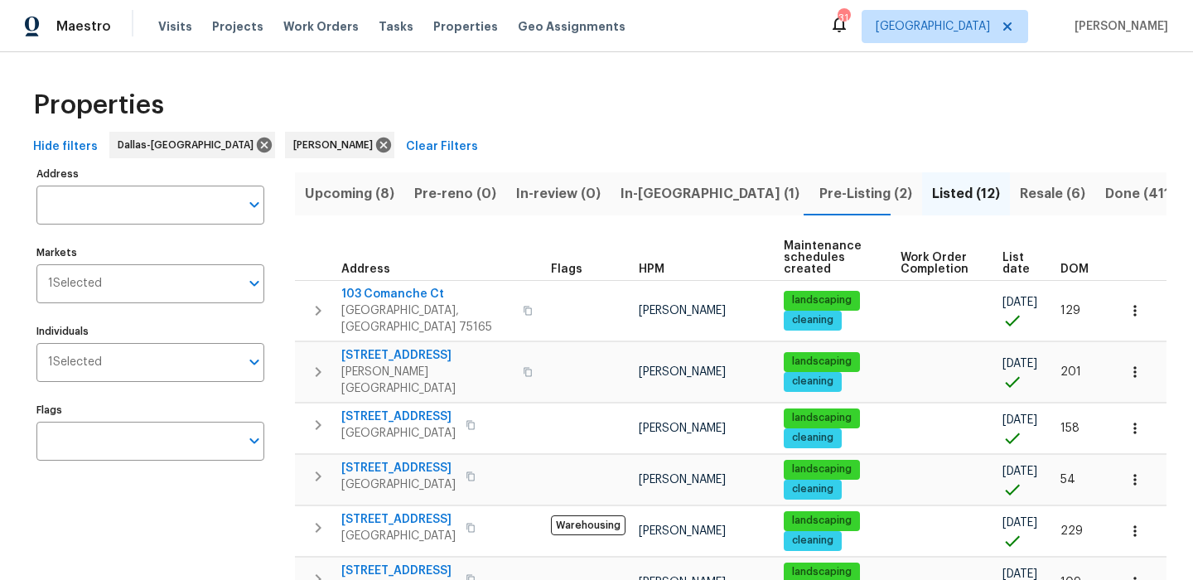
click at [1010, 207] on button "Resale (6)" at bounding box center [1052, 193] width 85 height 43
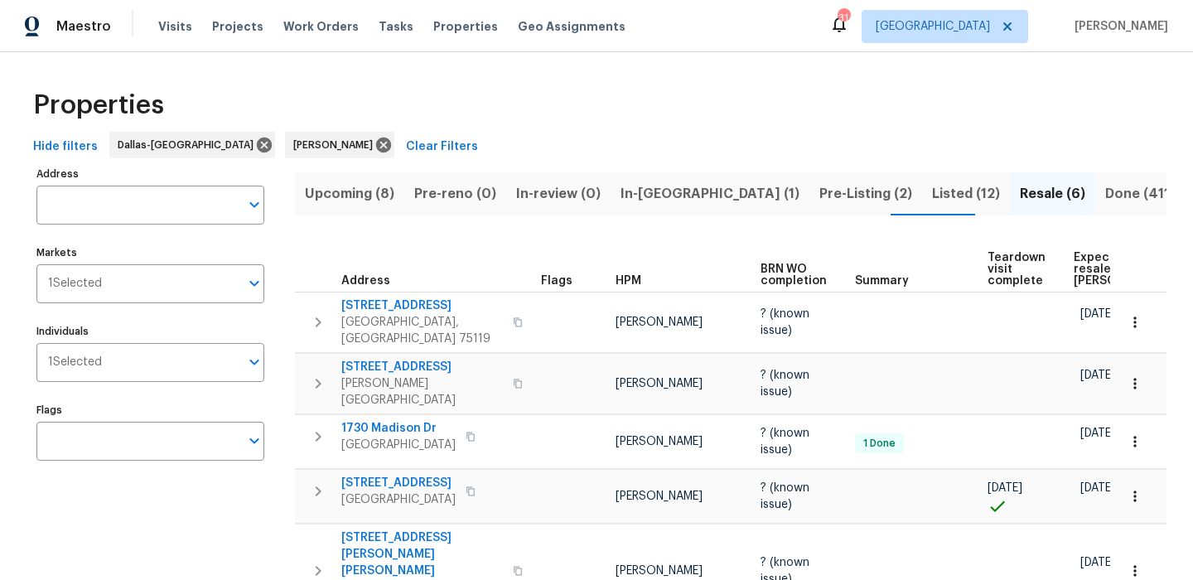
scroll to position [106, 0]
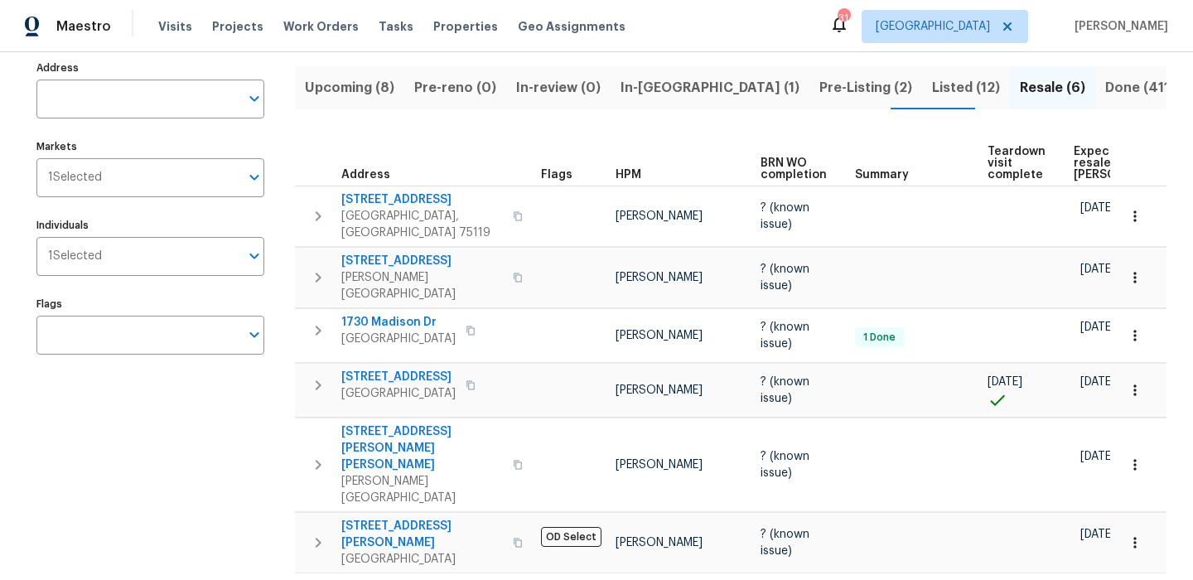
click at [1083, 159] on span "Expected resale COE" at bounding box center [1121, 163] width 94 height 35
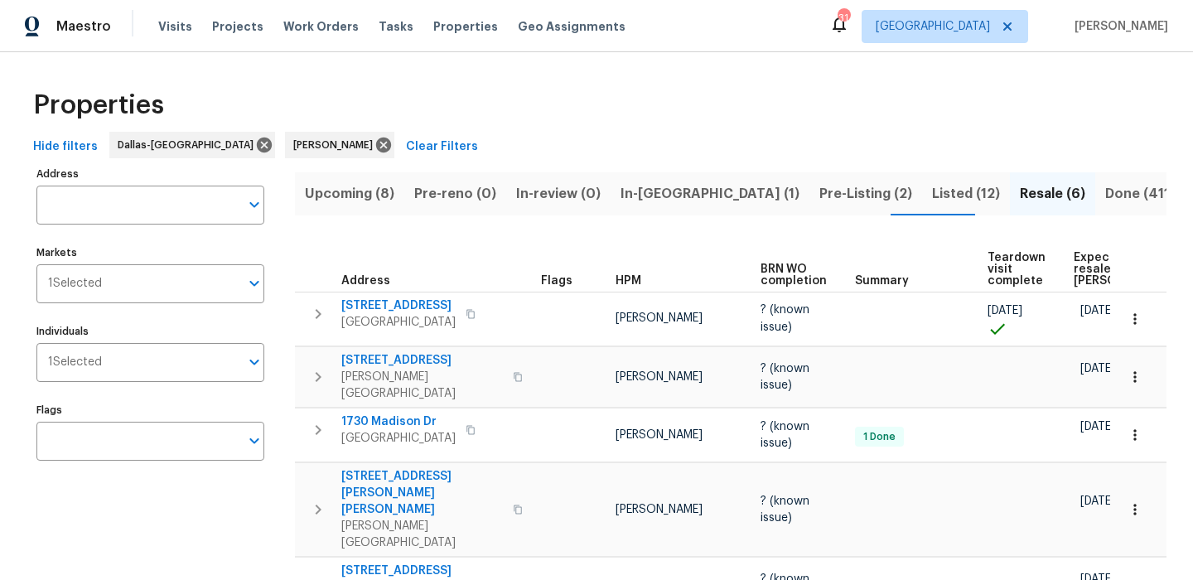
click at [326, 191] on span "Upcoming (8)" at bounding box center [350, 193] width 90 height 23
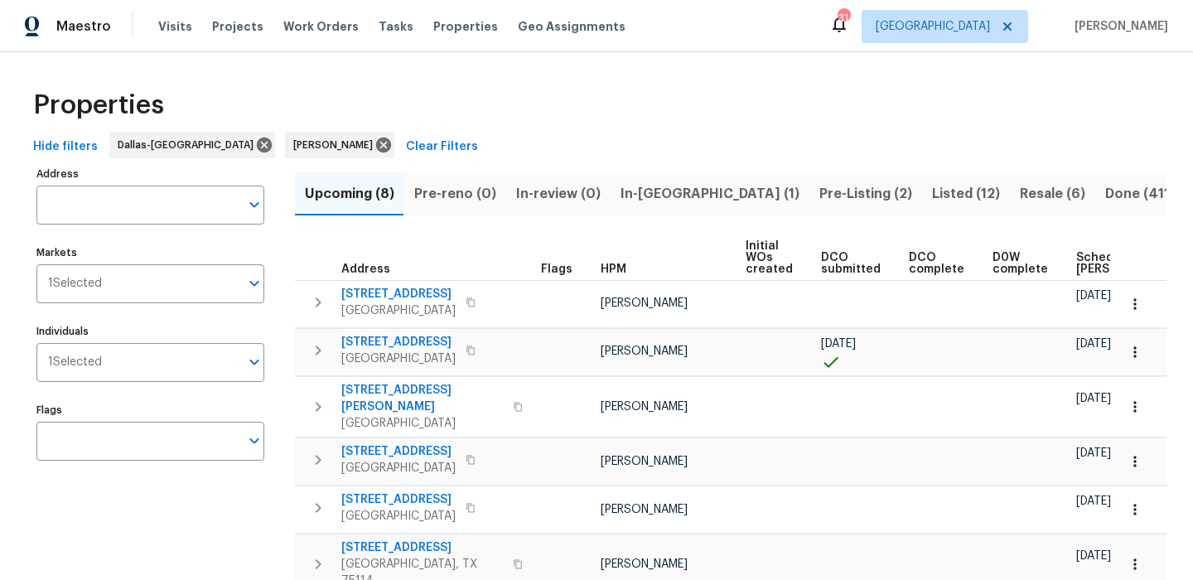
click at [1098, 265] on span "Scheduled COE" at bounding box center [1124, 263] width 94 height 23
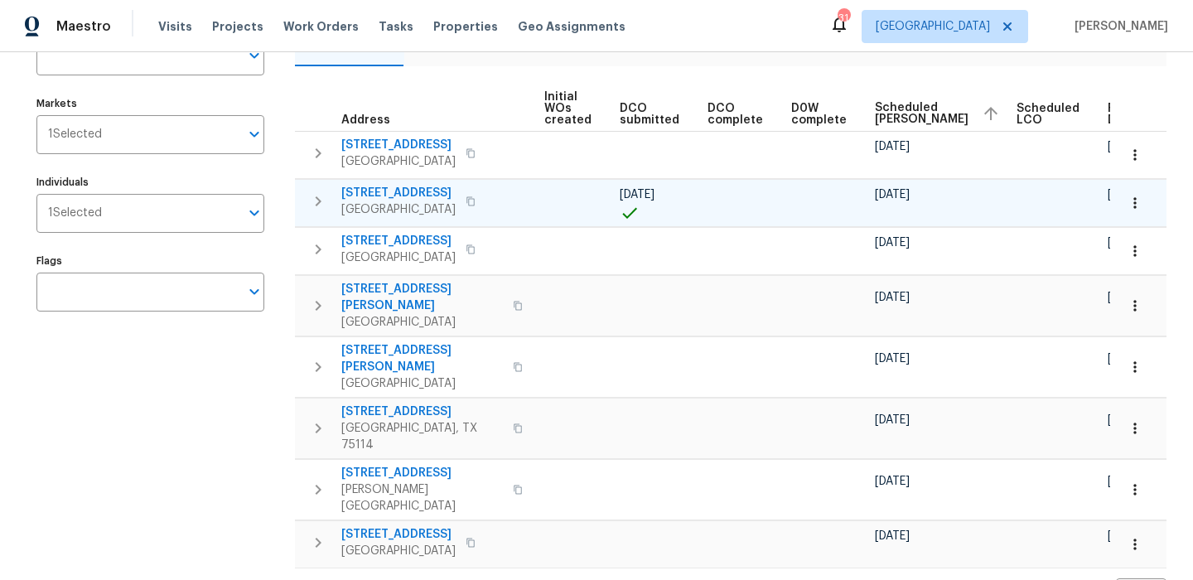
scroll to position [151, 0]
